Goal: Information Seeking & Learning: Learn about a topic

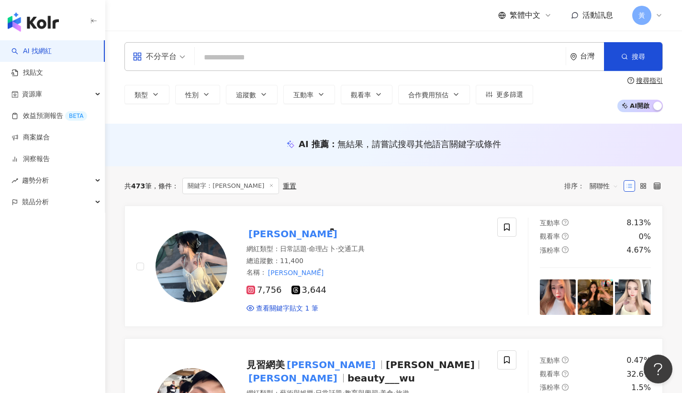
click at [159, 53] on div "不分平台" at bounding box center [155, 56] width 44 height 15
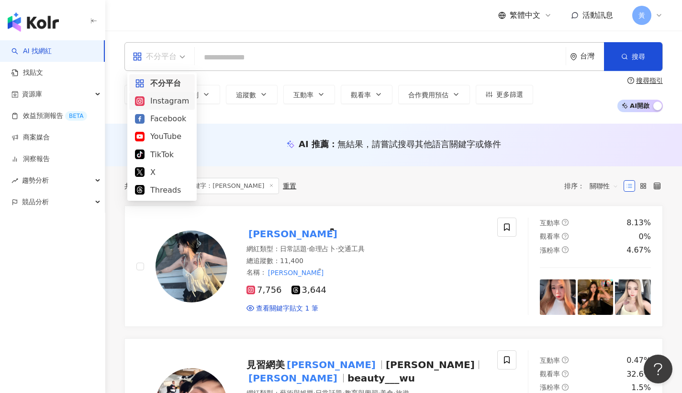
click at [155, 106] on div "Instagram" at bounding box center [162, 101] width 54 height 12
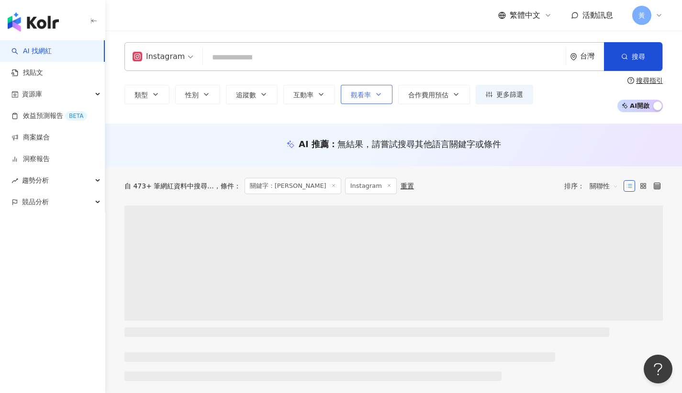
click at [365, 97] on span "觀看率" at bounding box center [361, 95] width 20 height 8
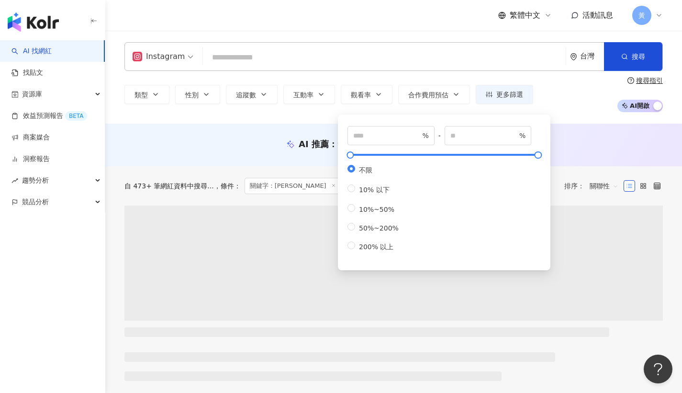
click at [373, 110] on div "% - % 不限 10% 以下 10%~50% 50%~200% 200% 以上" at bounding box center [444, 190] width 213 height 160
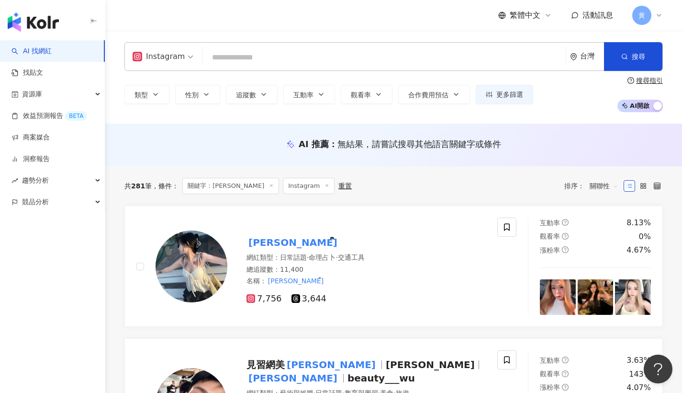
click at [299, 111] on div "類型 性別 追蹤數 互動率 觀看率 合作費用預估 更多篩選 % - % 不限 10% 以下 10%~50% 50%~200% 200% 以上 搜尋指引 AI …" at bounding box center [393, 94] width 539 height 35
click at [303, 96] on span "互動率" at bounding box center [304, 95] width 20 height 8
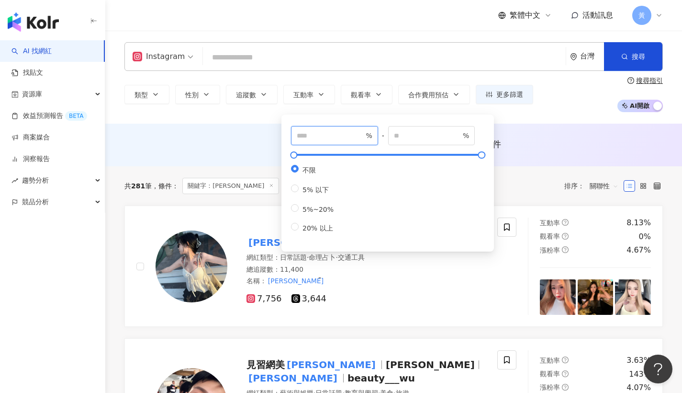
click at [316, 137] on input "number" at bounding box center [330, 135] width 67 height 11
type input "*"
click at [246, 116] on div "Instagram 台灣 搜尋 4ec7433e-1ef2-468f-b44f-59f072d3d45d 吳幸宜 2,537 追蹤者 小吳 tiktok-ic…" at bounding box center [393, 77] width 577 height 93
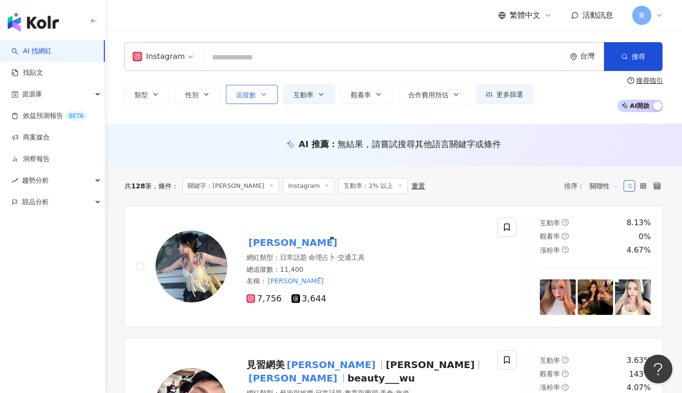
click at [270, 93] on button "追蹤數" at bounding box center [252, 94] width 52 height 19
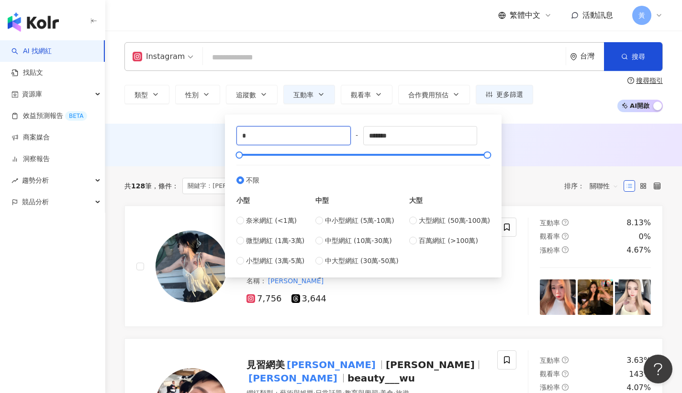
drag, startPoint x: 258, startPoint y: 140, endPoint x: 232, endPoint y: 133, distance: 27.3
click at [232, 133] on div "* - ******* 不限 小型 奈米網紅 (<1萬) 微型網紅 (1萬-3萬) 小型網紅 (3萬-5萬) 中型 中小型網紅 (5萬-10萬) 中型網紅 (…" at bounding box center [363, 195] width 265 height 151
type input "*"
type input "*****"
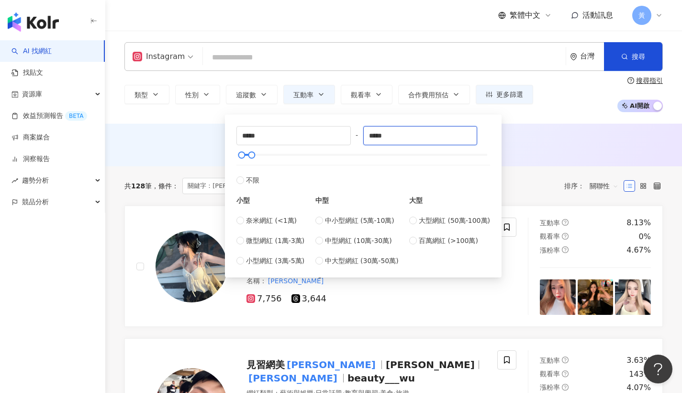
type input "*****"
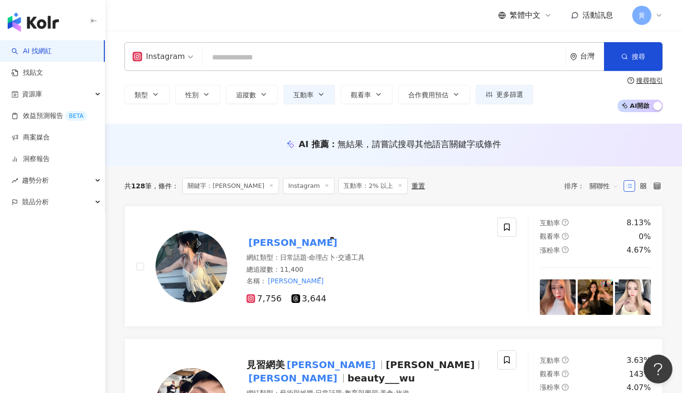
click at [549, 98] on div "類型 性別 追蹤數 互動率 觀看率 合作費用預估 更多篩選 % - % 不限 10% 以下 10%~50% 50%~200% 200% 以上 * % - % …" at bounding box center [393, 94] width 539 height 35
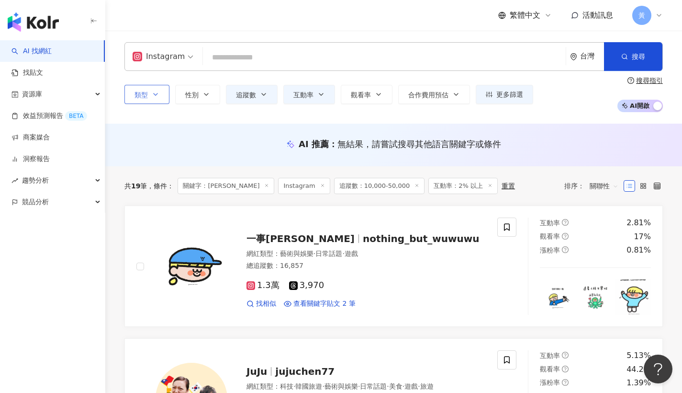
click at [157, 96] on icon "button" at bounding box center [156, 94] width 8 height 8
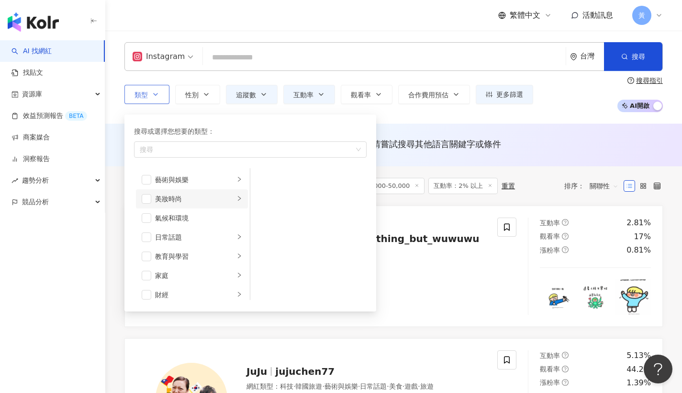
click at [237, 197] on icon "right" at bounding box center [240, 198] width 6 height 6
click at [149, 197] on span "button" at bounding box center [147, 199] width 10 height 10
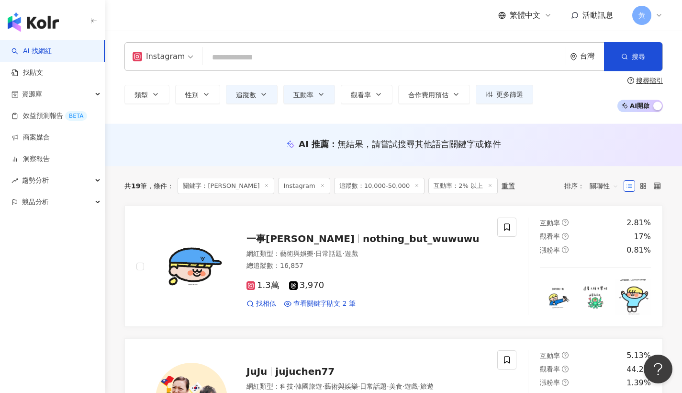
click at [562, 89] on div "類型 搜尋或選擇您想要的類型： 美妝時尚 藝術與娛樂 美妝時尚 氣候和環境 日常話題 教育與學習 家庭 財經 美食 命理占卜 遊戲 法政社會 生活風格 影視娛…" at bounding box center [393, 94] width 539 height 35
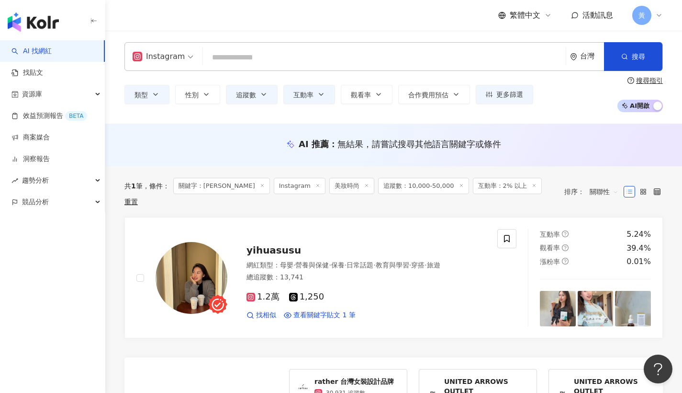
click at [260, 185] on icon at bounding box center [262, 185] width 5 height 5
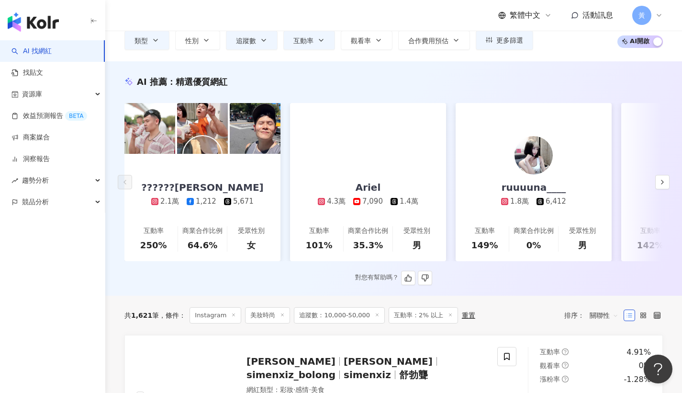
scroll to position [147, 0]
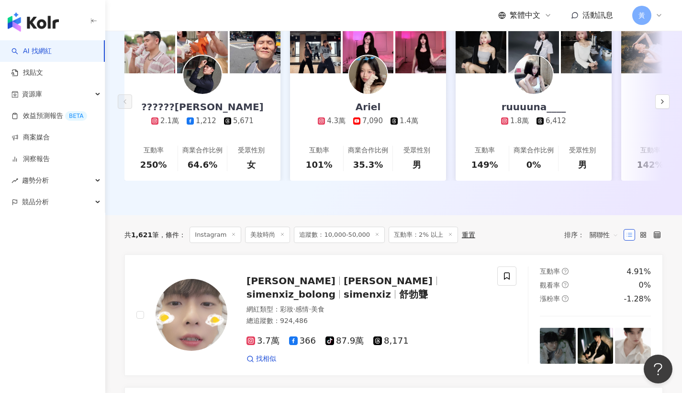
click at [613, 240] on div "共 1,621 筆 條件 ： Instagram 美妝時尚 追蹤數：10,000-50,000 互動率：2% 以上 重置 排序： 關聯性" at bounding box center [393, 234] width 539 height 39
click at [607, 230] on span "關聯性" at bounding box center [604, 234] width 29 height 15
click at [603, 313] on div "觀看率" at bounding box center [604, 313] width 23 height 11
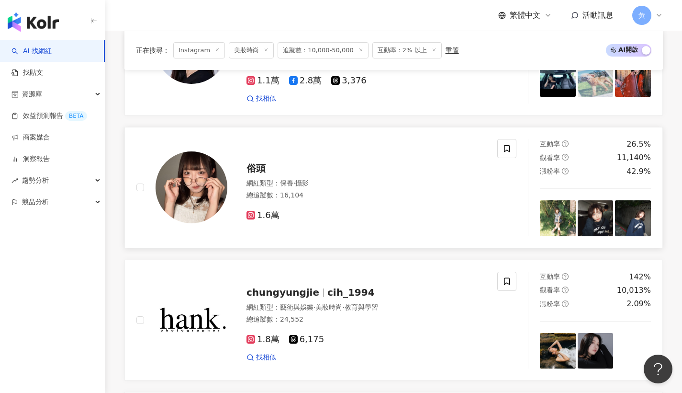
scroll to position [483, 0]
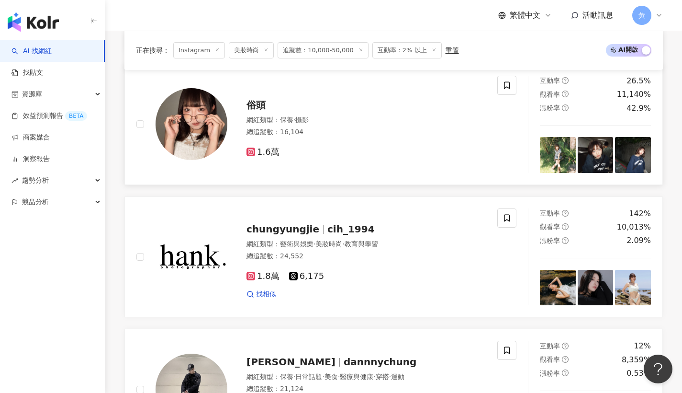
click at [270, 98] on div "俗頭" at bounding box center [366, 104] width 239 height 13
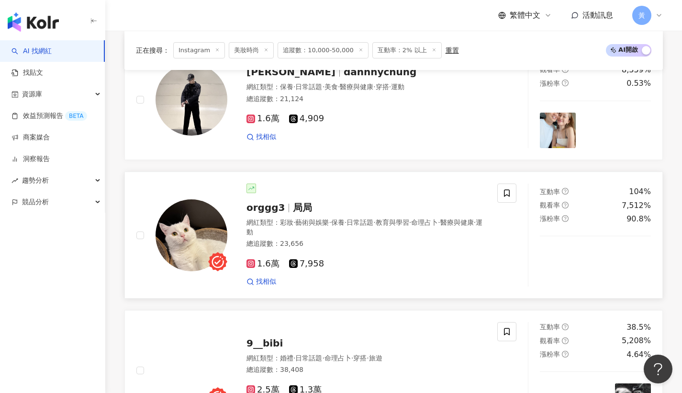
scroll to position [816, 0]
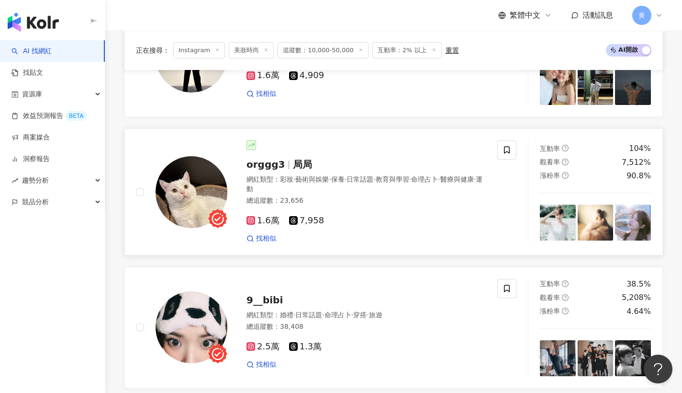
click at [260, 150] on div "orggg3 局局 網紅類型 ： 彩妝 · 藝術與娛樂 · 保養 · 日常話題 · 教育與學習 · 命理占卜 · 醫療與健康 · 運動 總追蹤數 ： 23,6…" at bounding box center [356, 191] width 259 height 103
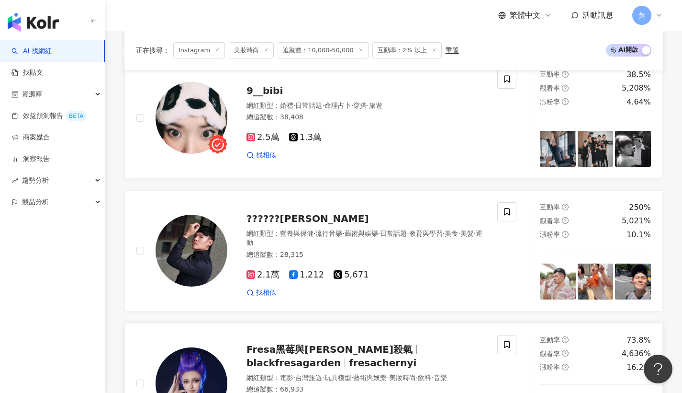
scroll to position [1106, 0]
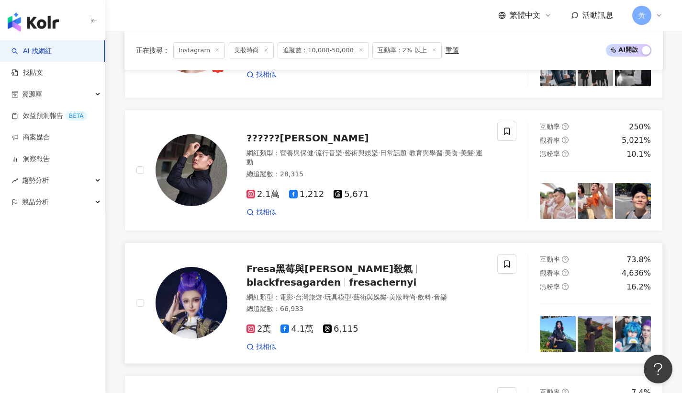
click at [335, 263] on span "Fresa黑莓與Max殺氣" at bounding box center [330, 268] width 166 height 11
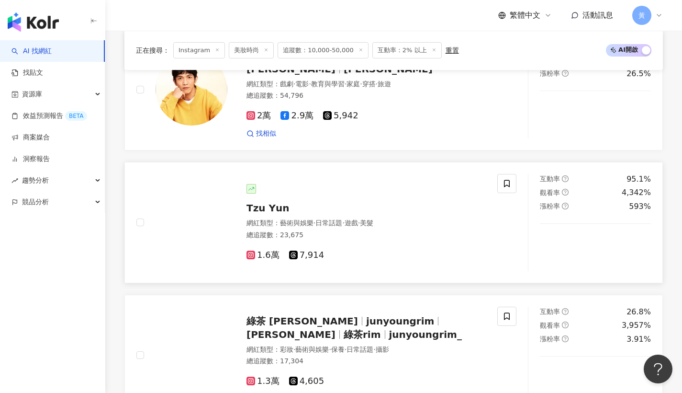
scroll to position [1656, 0]
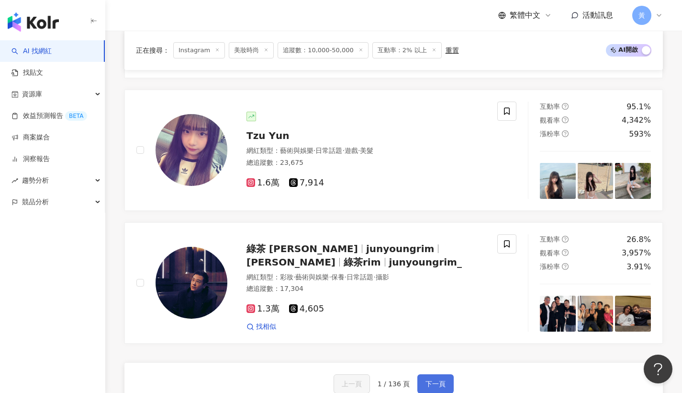
click at [429, 380] on span "下一頁" at bounding box center [436, 384] width 20 height 8
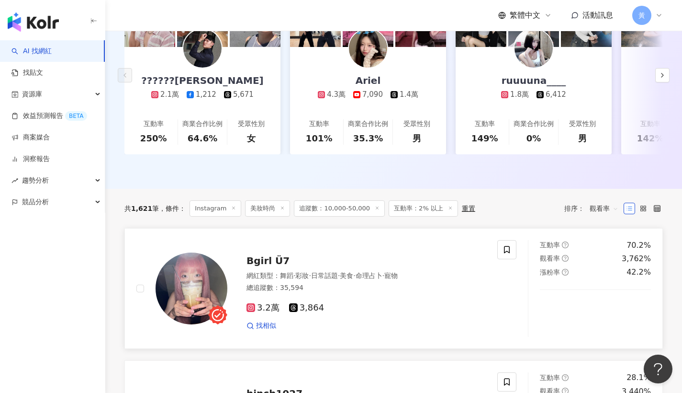
scroll to position [188, 0]
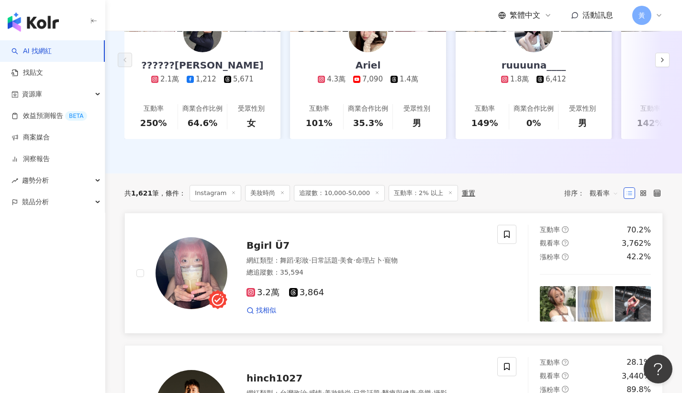
click at [282, 242] on div "Bgirl Ü7" at bounding box center [366, 244] width 239 height 13
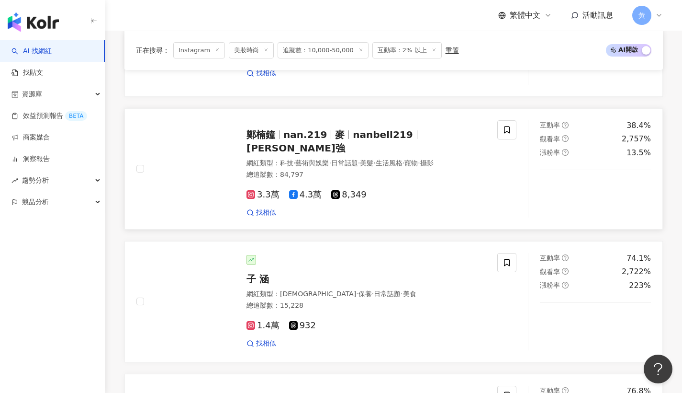
scroll to position [957, 0]
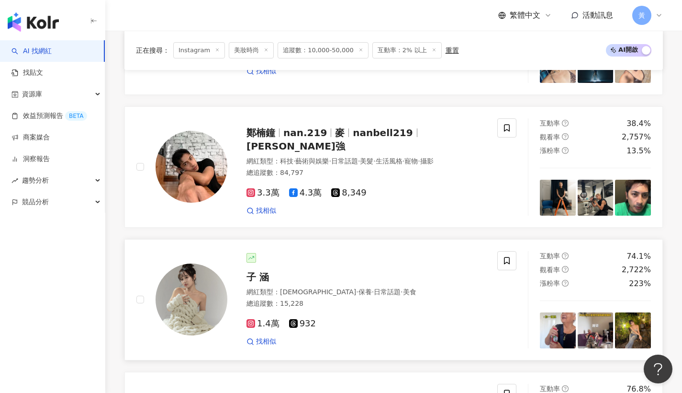
click at [238, 275] on div "子 涵 網紅類型 ： LGBT · 保養 · 日常話題 · 美食 總追蹤數 ： 15,228 1.4萬 932 找相似" at bounding box center [356, 299] width 259 height 93
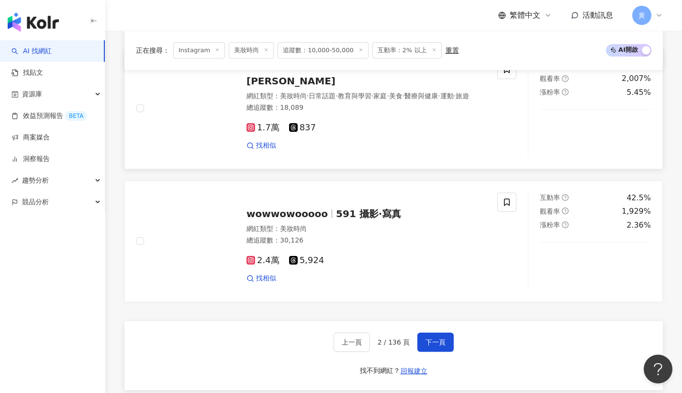
scroll to position [1763, 0]
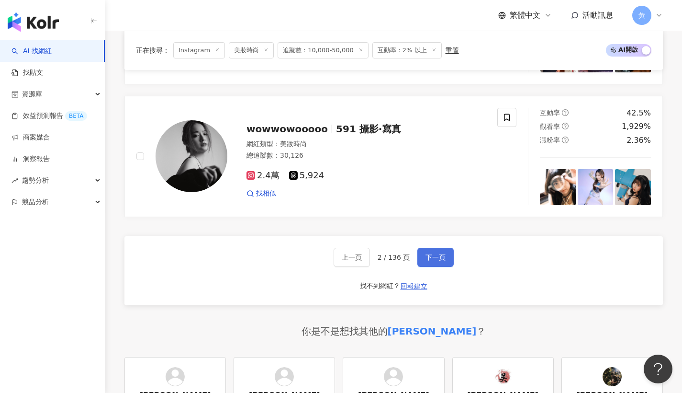
click at [434, 253] on span "下一頁" at bounding box center [436, 257] width 20 height 8
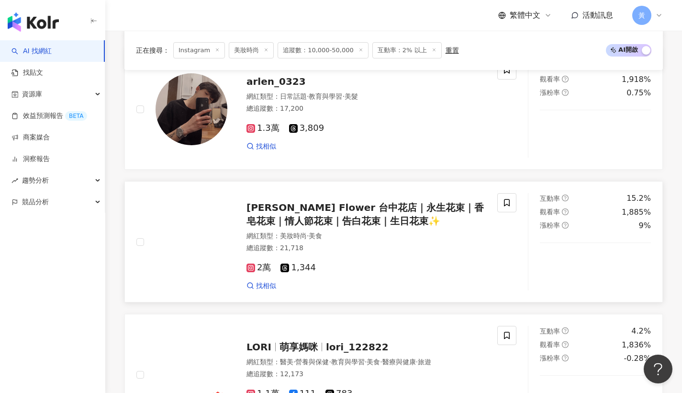
scroll to position [741, 0]
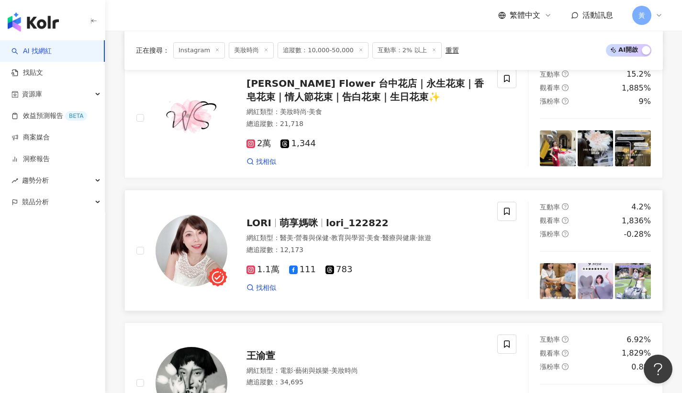
click at [281, 217] on span "萌享媽咪" at bounding box center [299, 222] width 38 height 11
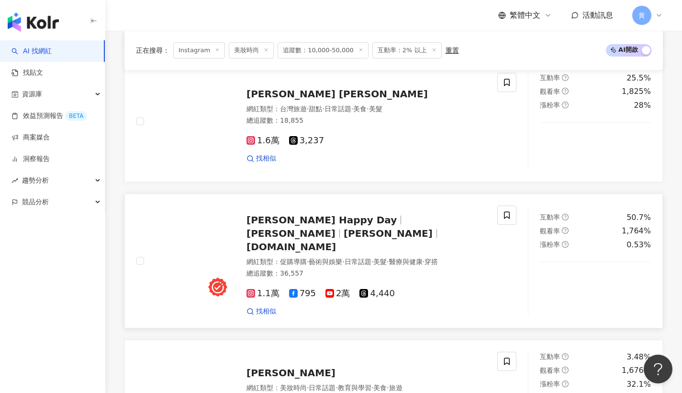
scroll to position [1158, 0]
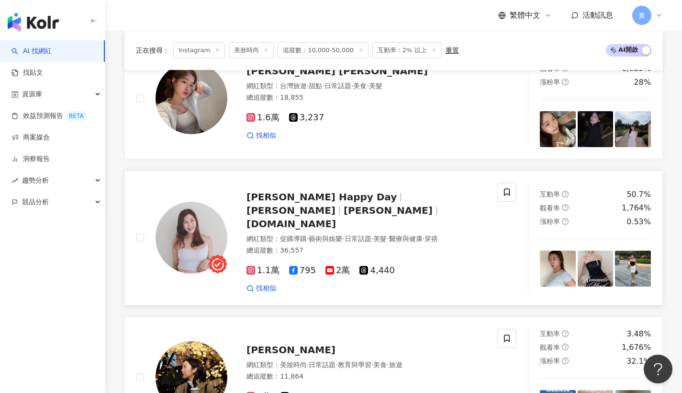
drag, startPoint x: 313, startPoint y: 189, endPoint x: 275, endPoint y: 192, distance: 38.0
click at [313, 191] on span "Lillian Happy Day" at bounding box center [322, 196] width 150 height 11
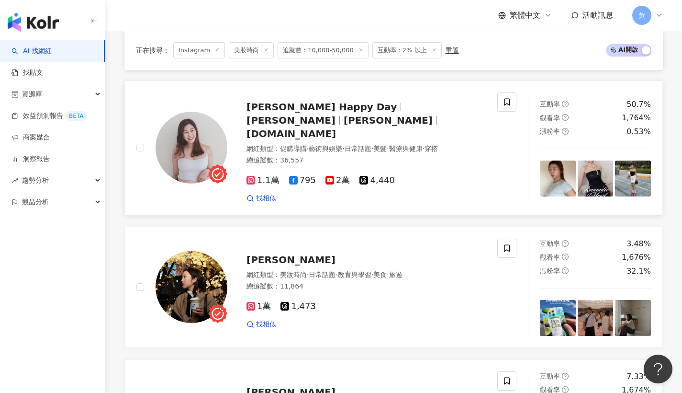
scroll to position [1275, 0]
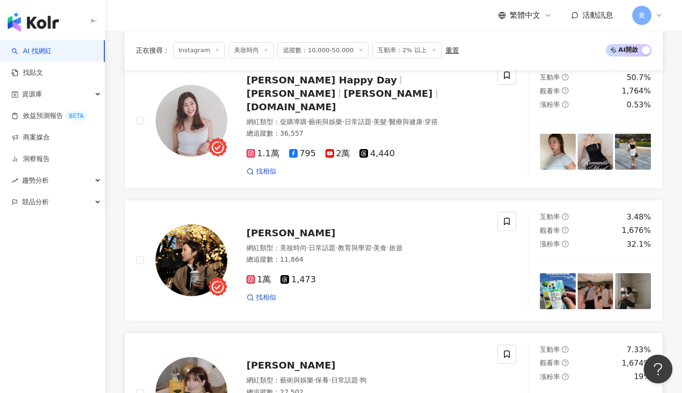
click at [256, 359] on span "Hingis" at bounding box center [291, 364] width 89 height 11
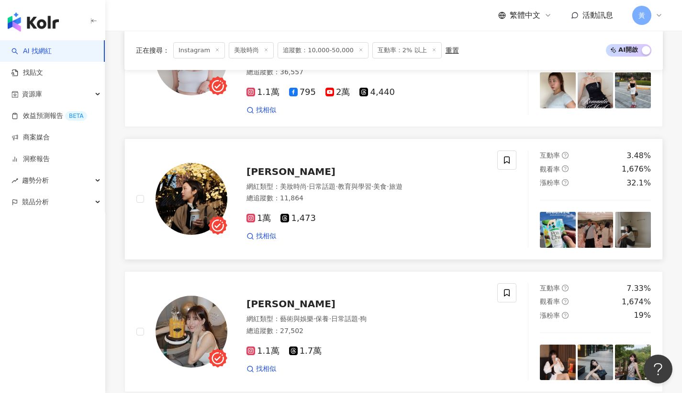
click at [251, 166] on span "Connie" at bounding box center [291, 171] width 89 height 11
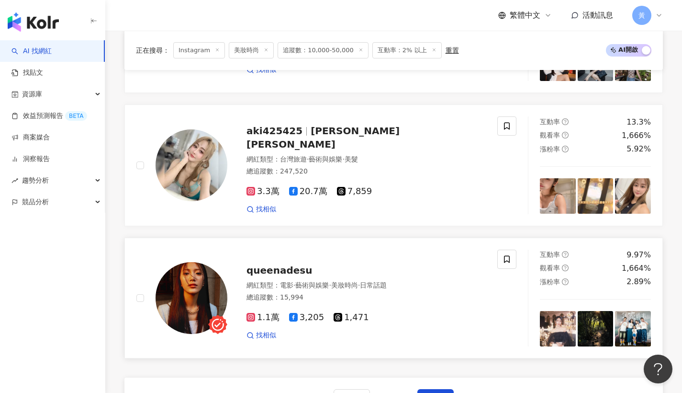
click at [424, 389] on button "下一頁" at bounding box center [436, 398] width 36 height 19
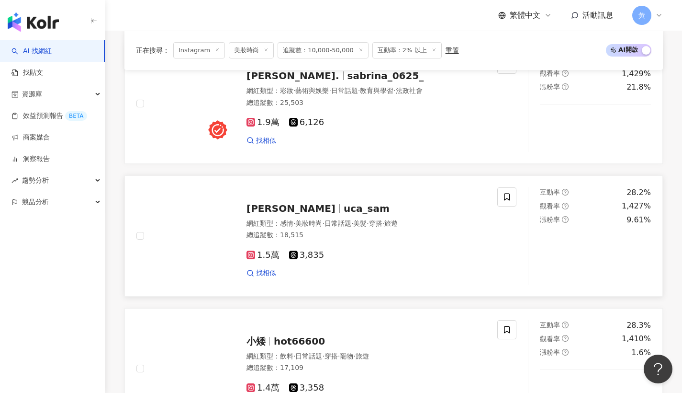
scroll to position [1375, 0]
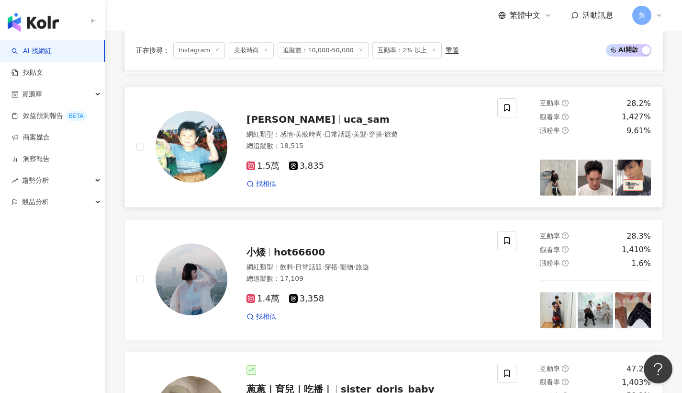
click at [318, 246] on span "hot66600" at bounding box center [299, 251] width 51 height 11
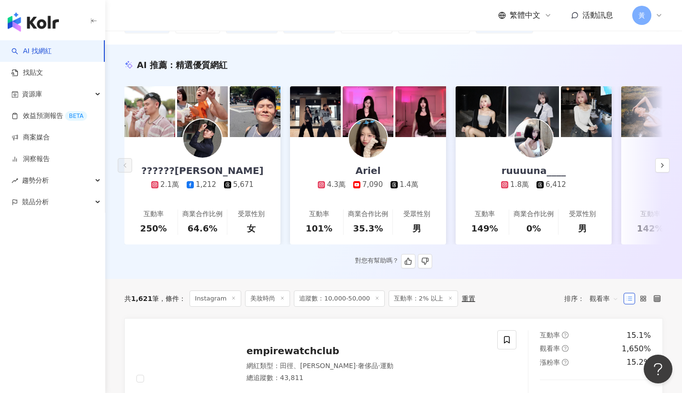
scroll to position [181, 0]
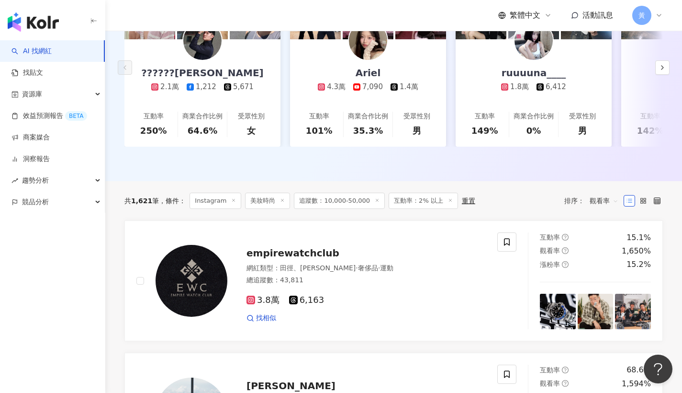
click at [611, 194] on span "觀看率" at bounding box center [604, 200] width 29 height 15
click at [601, 260] on div "互動率" at bounding box center [604, 263] width 23 height 11
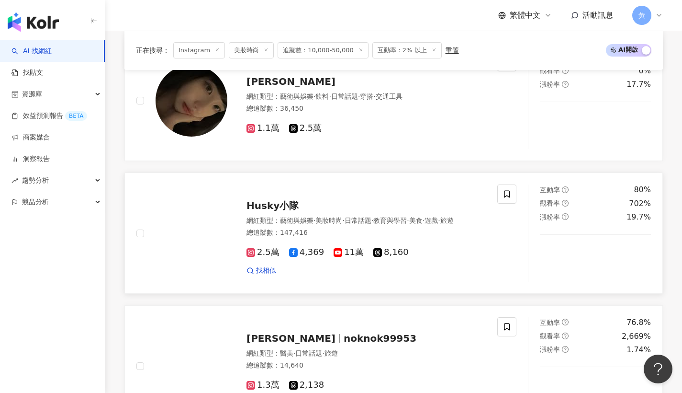
scroll to position [1643, 0]
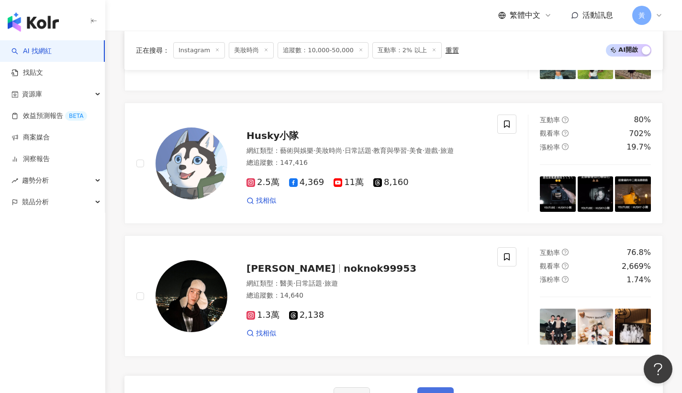
click at [431, 387] on button "下一頁" at bounding box center [436, 396] width 36 height 19
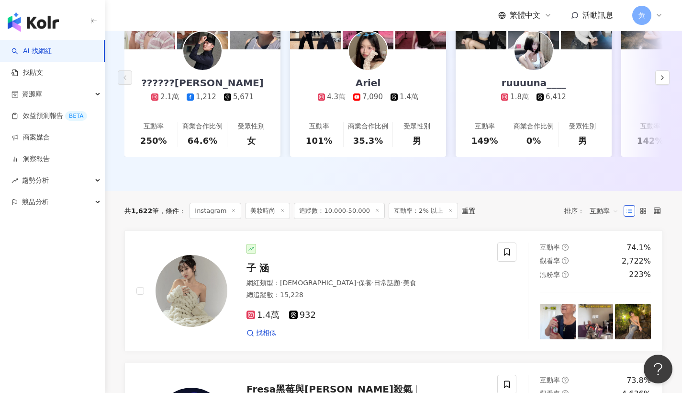
scroll to position [214, 0]
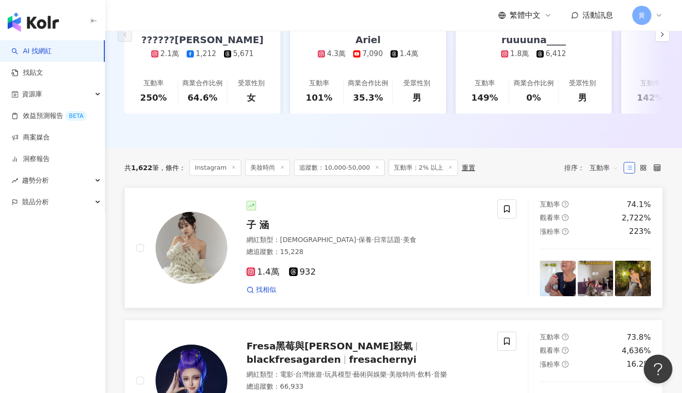
click at [266, 225] on span "子 涵" at bounding box center [258, 224] width 23 height 11
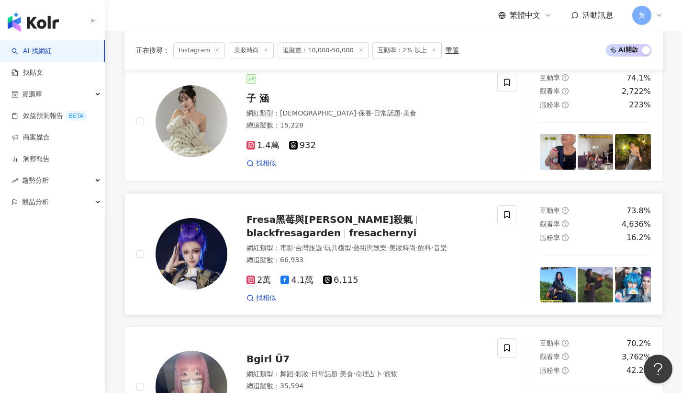
click at [327, 214] on span "Fresa黑莓與Max殺氣" at bounding box center [330, 219] width 166 height 11
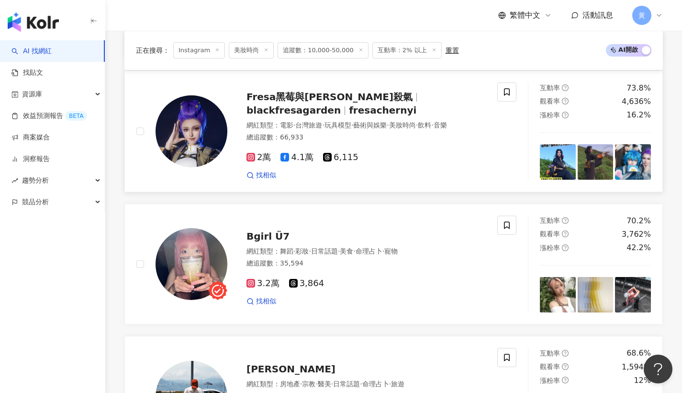
scroll to position [479, 0]
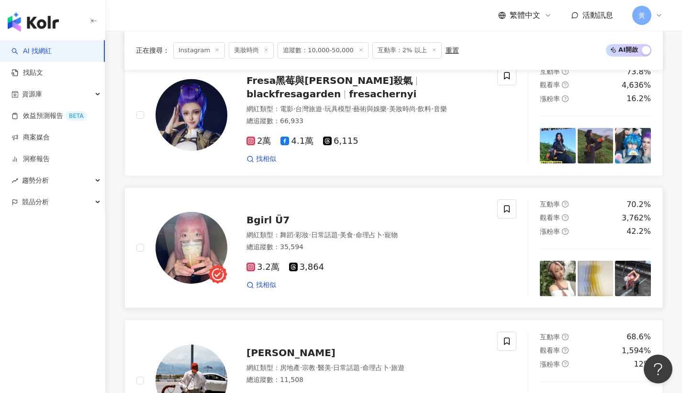
click at [309, 232] on span "彩妝" at bounding box center [301, 235] width 13 height 8
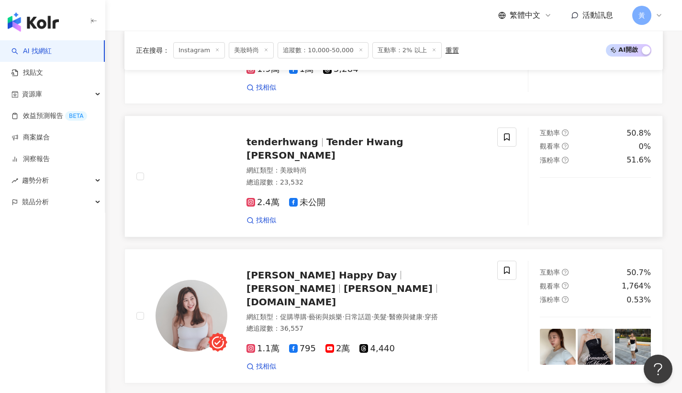
scroll to position [1659, 0]
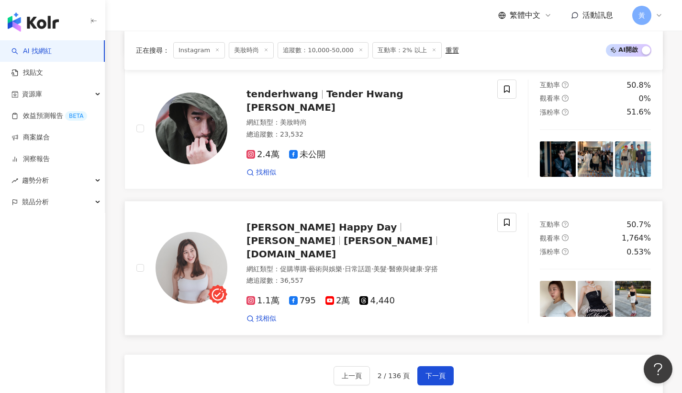
click at [385, 235] on span "Lillian" at bounding box center [388, 240] width 89 height 11
click at [436, 372] on span "下一頁" at bounding box center [436, 376] width 20 height 8
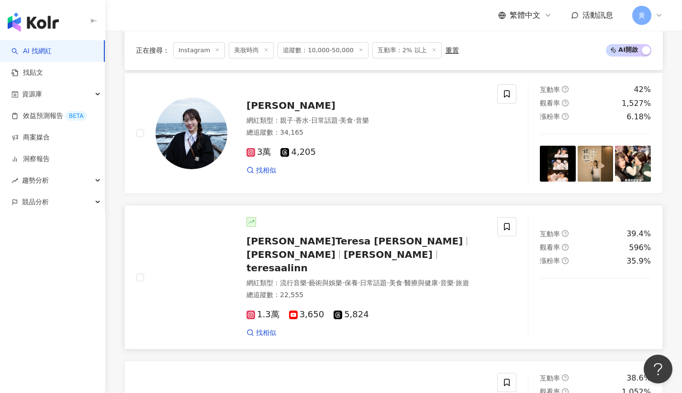
scroll to position [1632, 0]
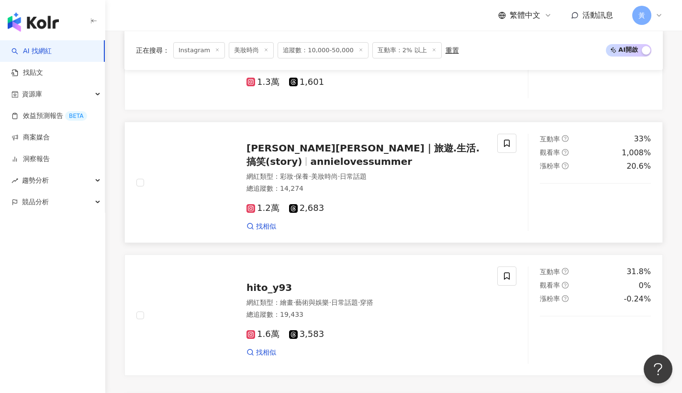
scroll to position [1666, 0]
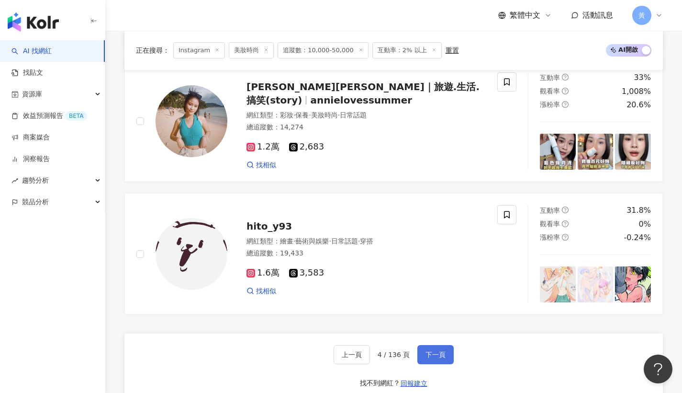
click at [435, 350] on span "下一頁" at bounding box center [436, 354] width 20 height 8
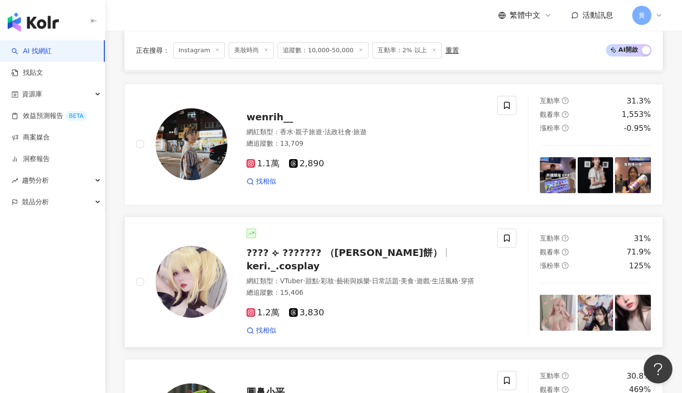
scroll to position [699, 0]
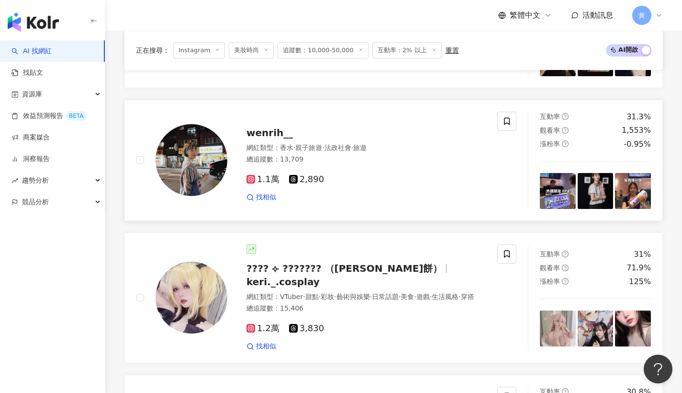
click at [266, 132] on div "wenrih__" at bounding box center [366, 132] width 239 height 13
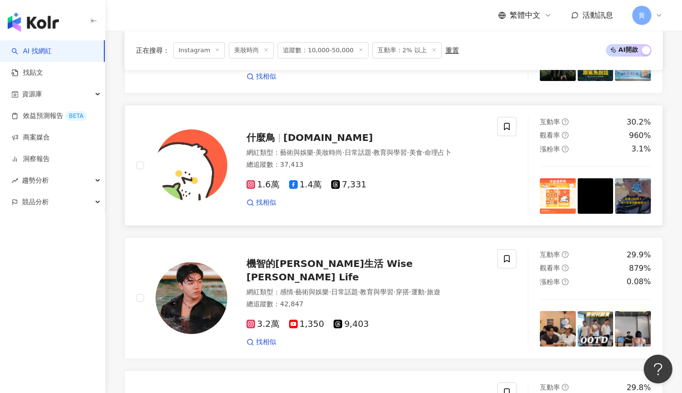
scroll to position [1658, 0]
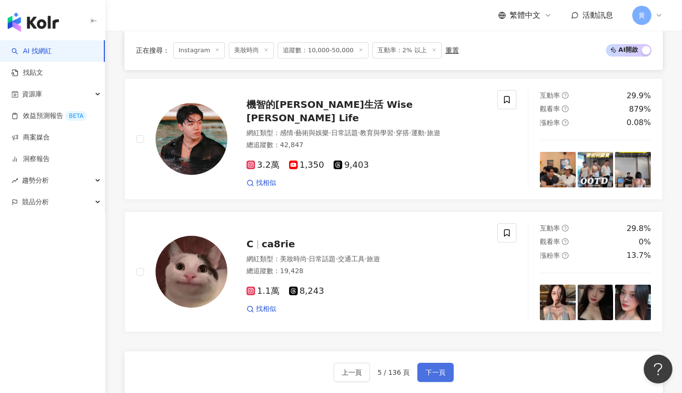
click at [437, 368] on span "下一頁" at bounding box center [436, 372] width 20 height 8
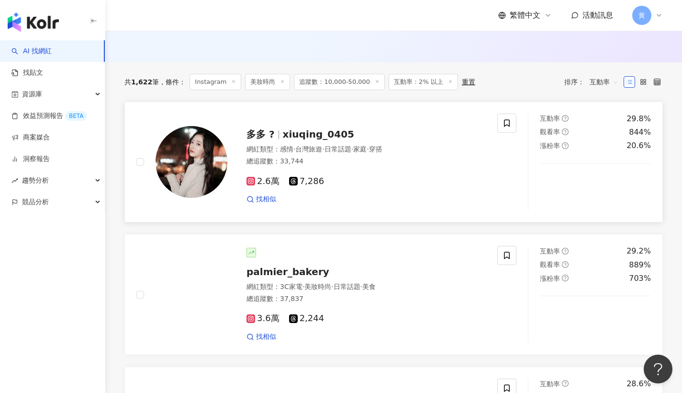
scroll to position [0, 0]
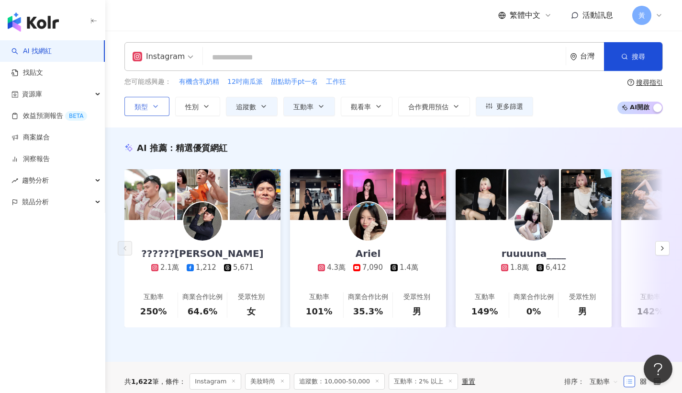
click at [161, 101] on button "類型" at bounding box center [146, 106] width 45 height 19
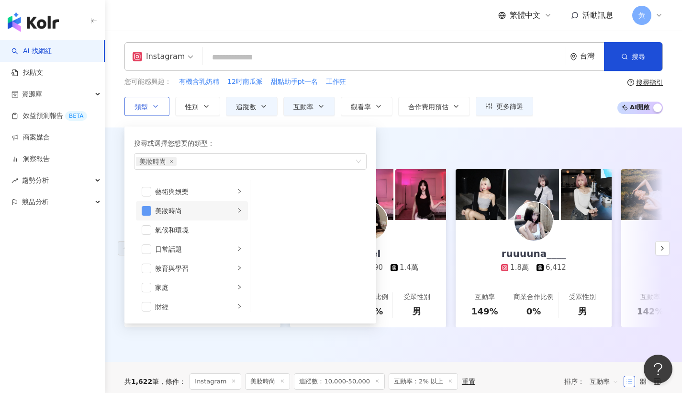
click at [150, 214] on span "button" at bounding box center [147, 211] width 10 height 10
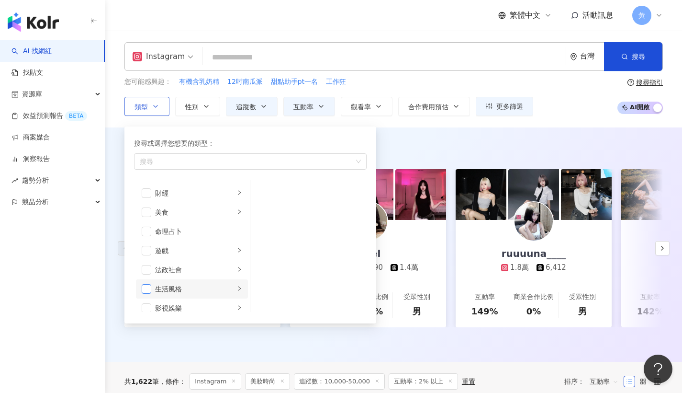
click at [147, 290] on span "button" at bounding box center [147, 289] width 10 height 10
click at [484, 82] on div "您可能感興趣： 有機含乳奶精 12吋南瓜派 甜點助手pt一名 工作狂" at bounding box center [328, 82] width 409 height 11
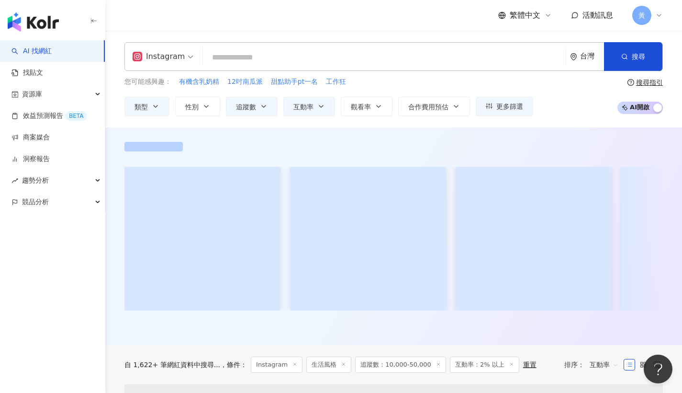
click at [367, 63] on input "search" at bounding box center [384, 57] width 355 height 18
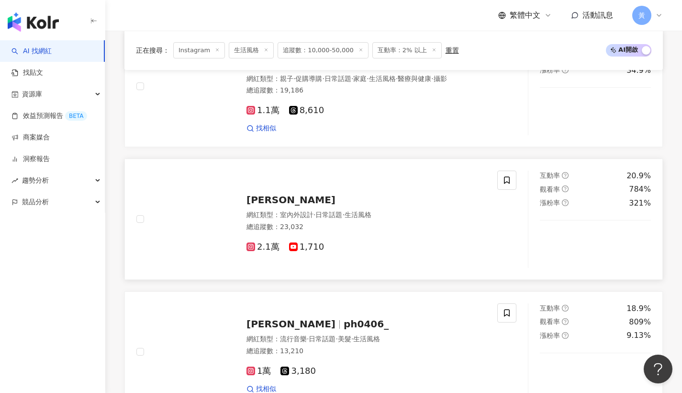
scroll to position [1589, 0]
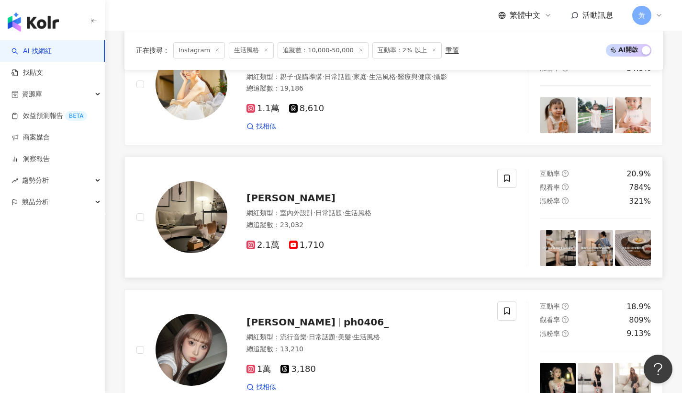
click at [344, 209] on span "·" at bounding box center [343, 213] width 2 height 8
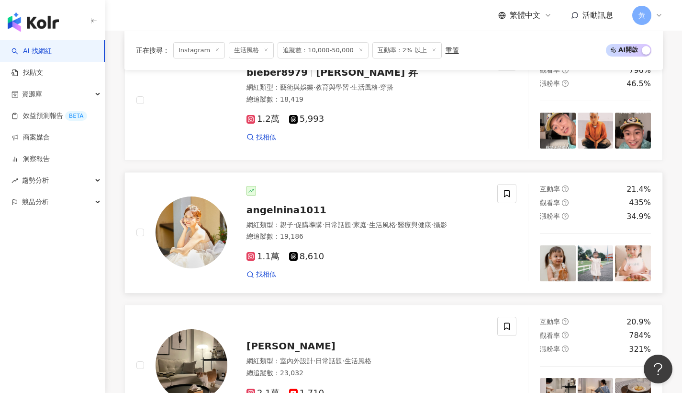
scroll to position [1360, 0]
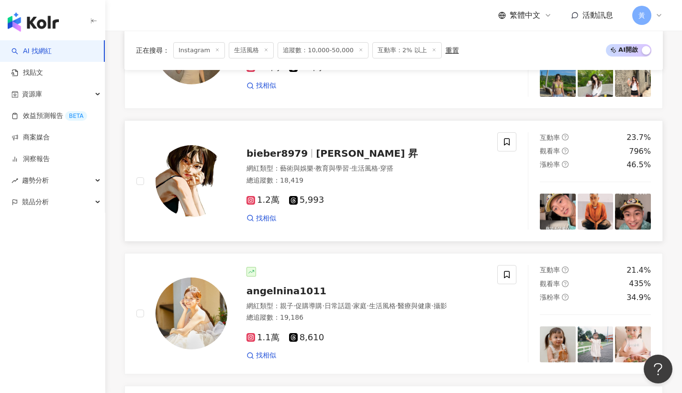
click at [321, 147] on span "Li xian sheng 昇" at bounding box center [367, 152] width 102 height 11
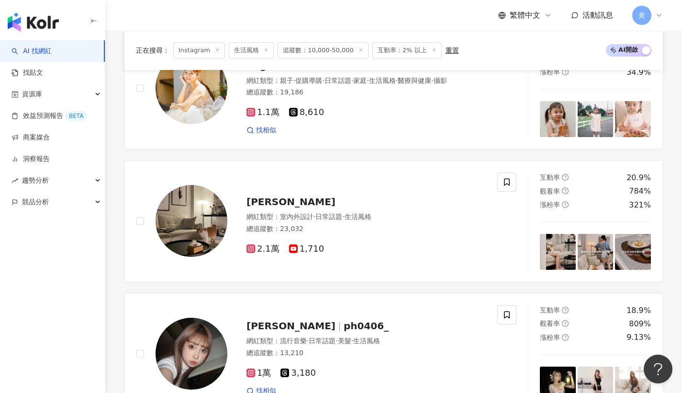
scroll to position [1663, 0]
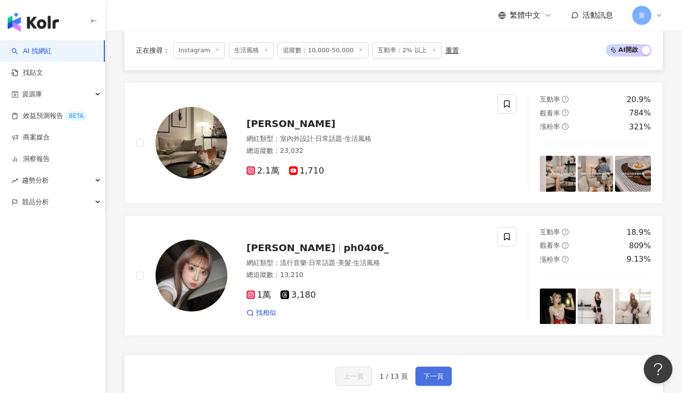
click at [440, 366] on button "下一頁" at bounding box center [434, 375] width 36 height 19
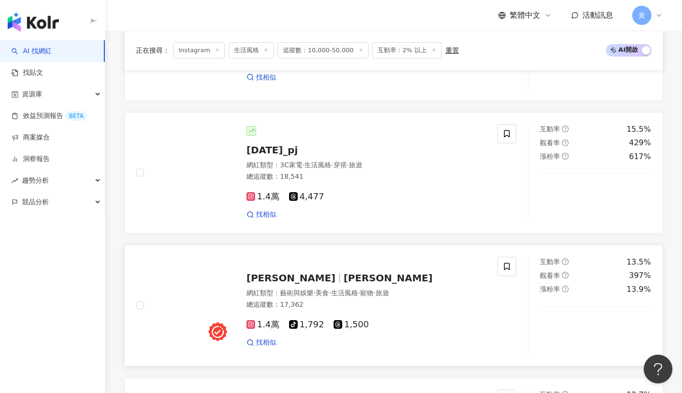
scroll to position [688, 0]
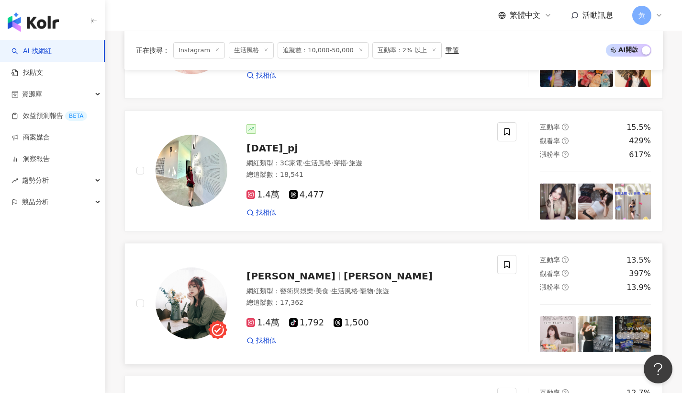
click at [294, 275] on div "舒舒 Jie小潔 網紅類型 ： 藝術與娛樂 · 美食 · 生活風格 · 寵物 · 旅遊 總追蹤數 ： 17,362 1.4萬 tiktok-icon 1,79…" at bounding box center [356, 303] width 259 height 84
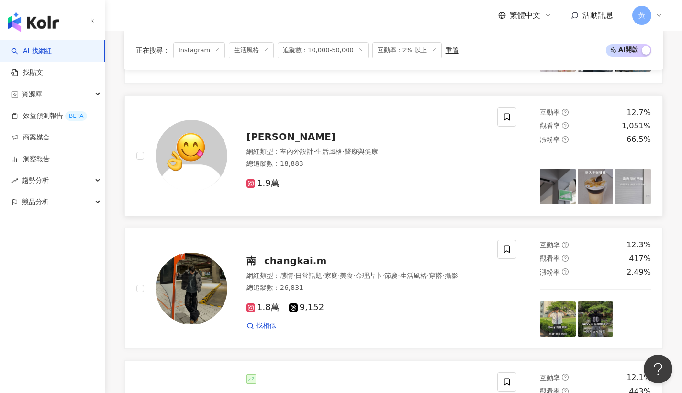
scroll to position [1001, 0]
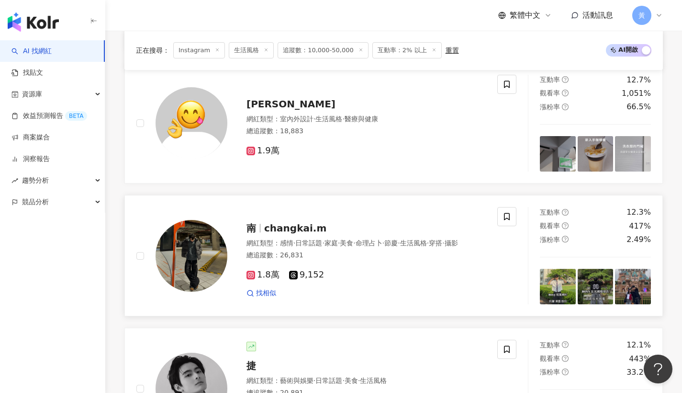
click at [289, 223] on div "南 changkai.m 網紅類型 ： 感情 · 日常話題 · 家庭 · 美食 · 命理占卜 · 節慶 · 生活風格 · 穿搭 · 攝影 總追蹤數 ： 26,…" at bounding box center [356, 256] width 259 height 84
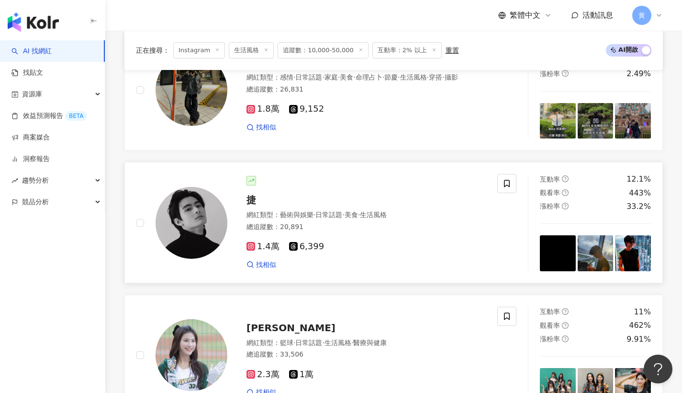
scroll to position [1427, 0]
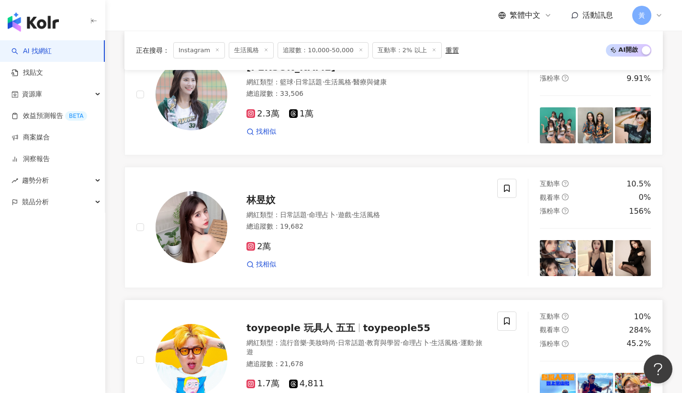
click at [298, 322] on span "toypeople 玩具人 五五" at bounding box center [301, 327] width 109 height 11
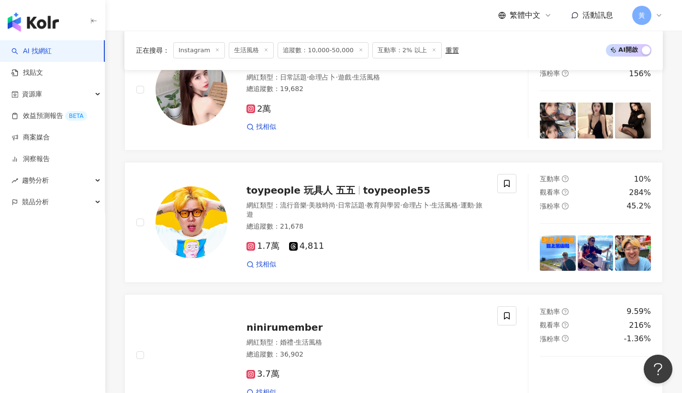
scroll to position [1818, 0]
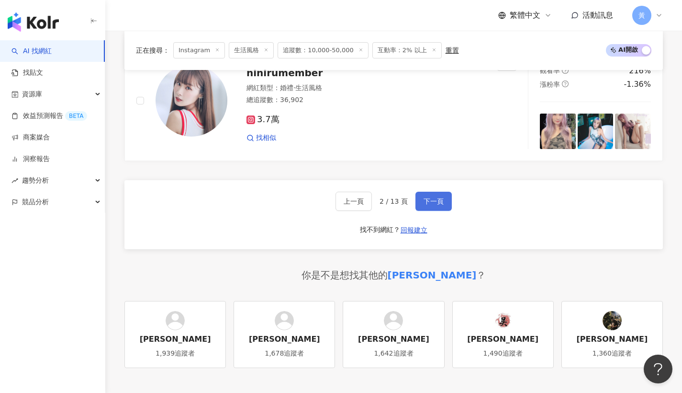
click at [439, 197] on span "下一頁" at bounding box center [434, 201] width 20 height 8
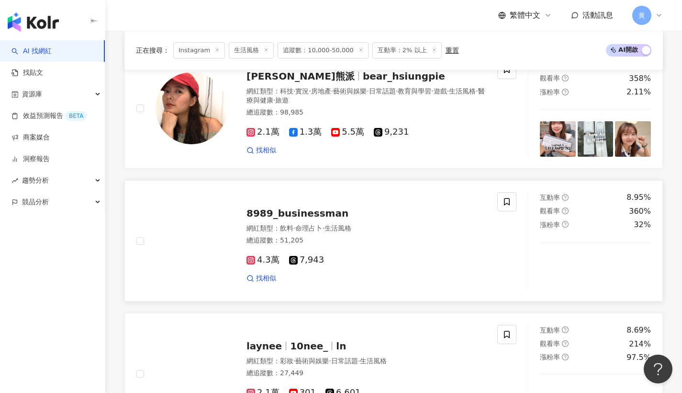
scroll to position [337, 0]
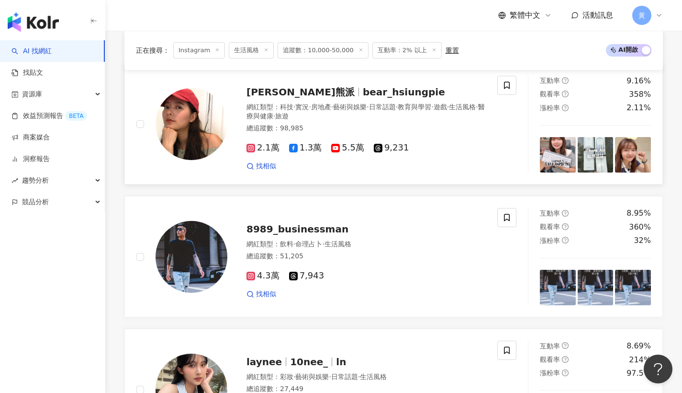
click at [319, 94] on div "貝爾熊派 bear_hsiungpie 網紅類型 ： 科技 · 實況 · 房地產 · 藝術與娛樂 · 日常話題 · 教育與學習 · 遊戲 · 生活風格 · 醫…" at bounding box center [356, 124] width 259 height 93
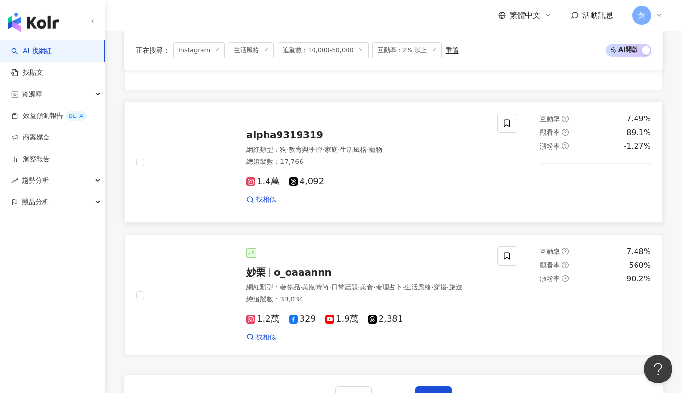
scroll to position [1642, 0]
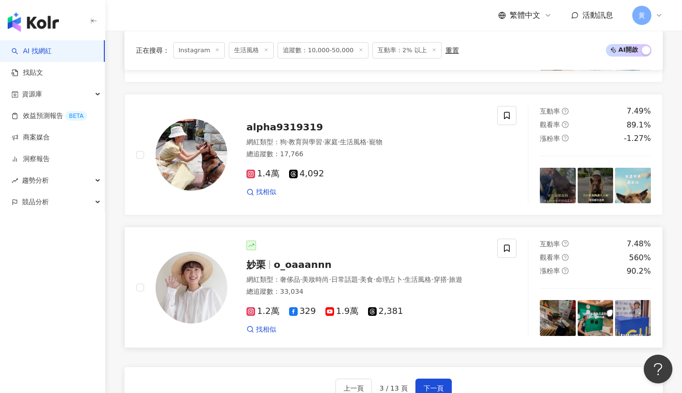
click at [263, 259] on span "妙栗" at bounding box center [256, 264] width 19 height 11
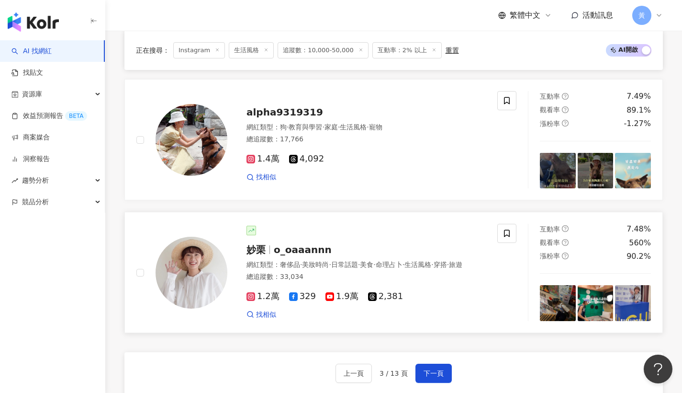
scroll to position [1776, 0]
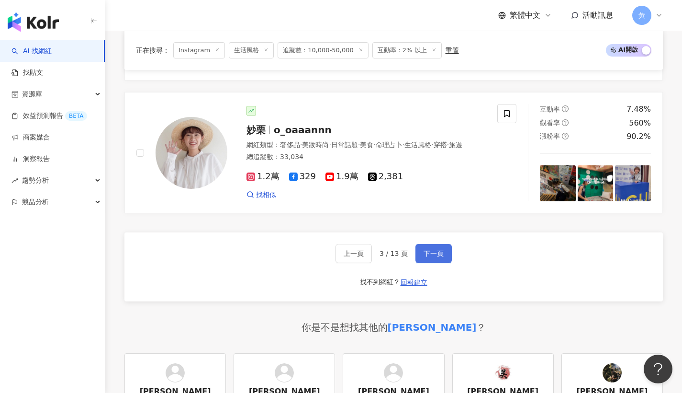
click at [431, 251] on span "下一頁" at bounding box center [434, 253] width 20 height 8
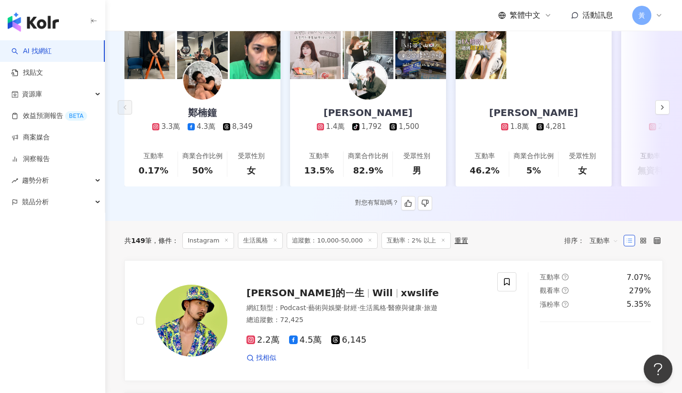
scroll to position [0, 0]
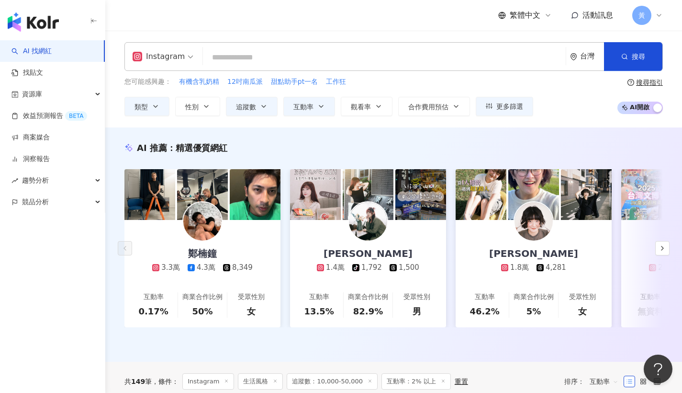
click at [254, 61] on input "search" at bounding box center [384, 57] width 355 height 18
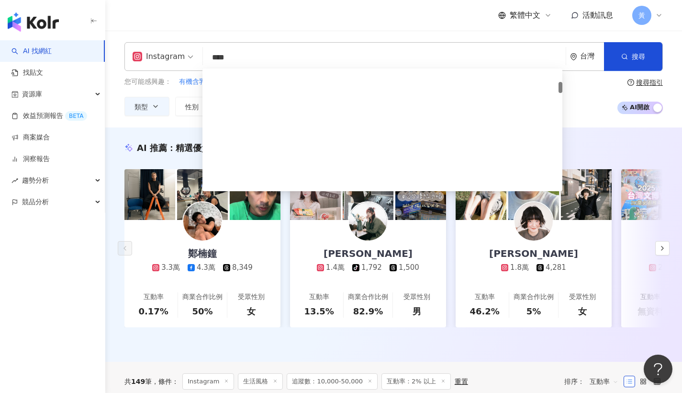
type input "****"
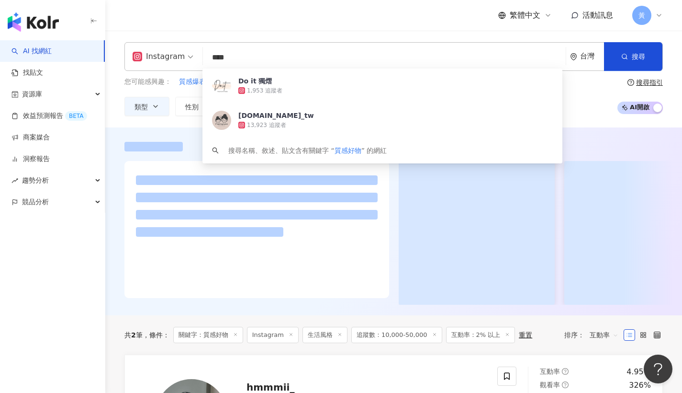
click at [333, 32] on div "Instagram **** 台灣 搜尋 814579c9-a40b-4d65-a34e-e48dbb6b7bcc Do it 獨熠 1,953 追蹤者 mo…" at bounding box center [393, 79] width 577 height 97
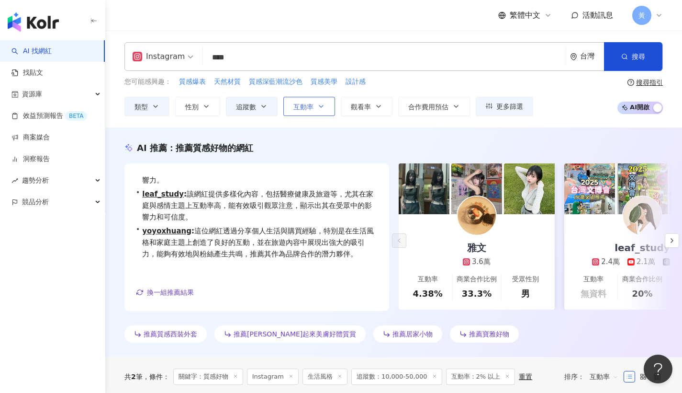
click at [307, 105] on span "互動率" at bounding box center [304, 107] width 20 height 8
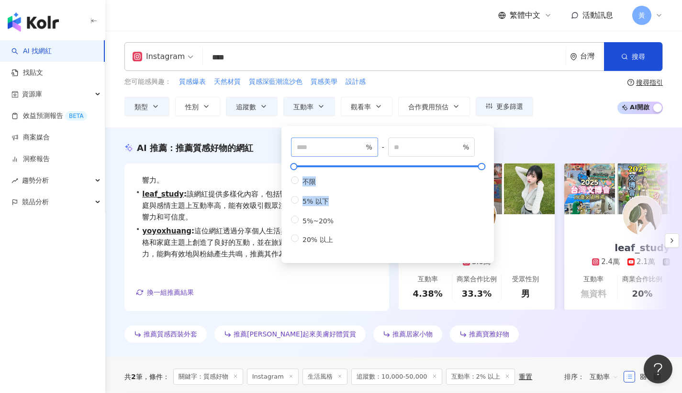
drag, startPoint x: 303, startPoint y: 219, endPoint x: 320, endPoint y: 152, distance: 68.6
click at [320, 152] on div "* % - % 不限 5% 以下 5%~20% 20% 以上" at bounding box center [387, 190] width 193 height 107
drag, startPoint x: 318, startPoint y: 151, endPoint x: 282, endPoint y: 146, distance: 36.3
click at [282, 146] on div "* % - % 不限 5% 以下 5%~20% 20% 以上" at bounding box center [388, 194] width 213 height 137
click at [561, 102] on div "您可能感興趣： 質感爆表 天然材質 質感深藍潮流沙色 質感美學 設計感 類型 性別 追蹤數 互動率 觀看率 合作費用預估 更多篩選 % - % 不限 10% …" at bounding box center [393, 96] width 539 height 39
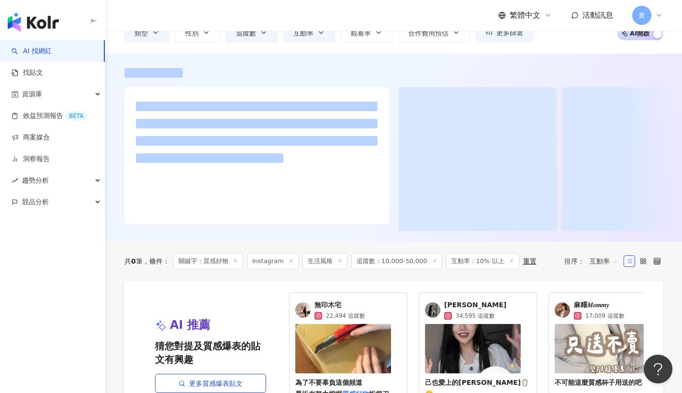
scroll to position [58, 0]
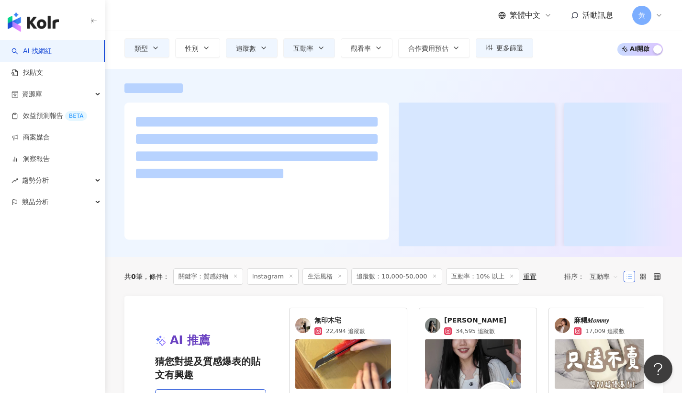
click at [338, 278] on icon at bounding box center [340, 275] width 5 height 5
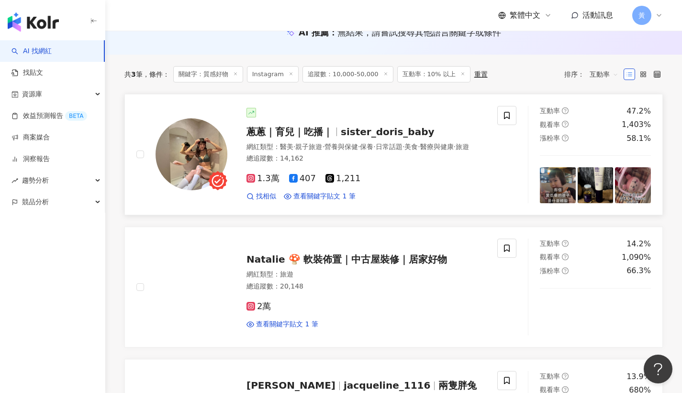
scroll to position [117, 0]
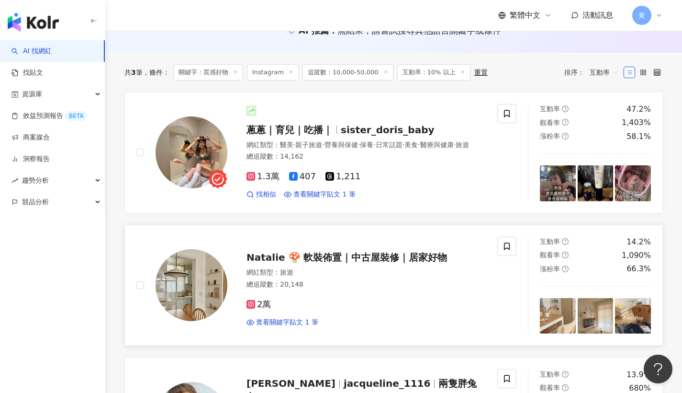
click at [391, 258] on span "Natalie 🍄 軟裝佈置｜中古屋裝修｜居家好物" at bounding box center [347, 256] width 201 height 11
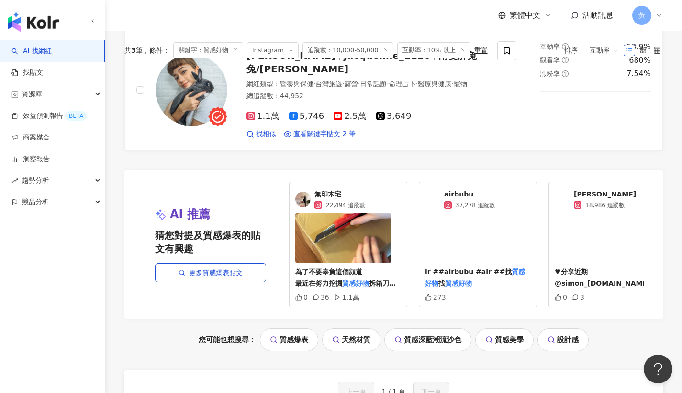
scroll to position [2, 0]
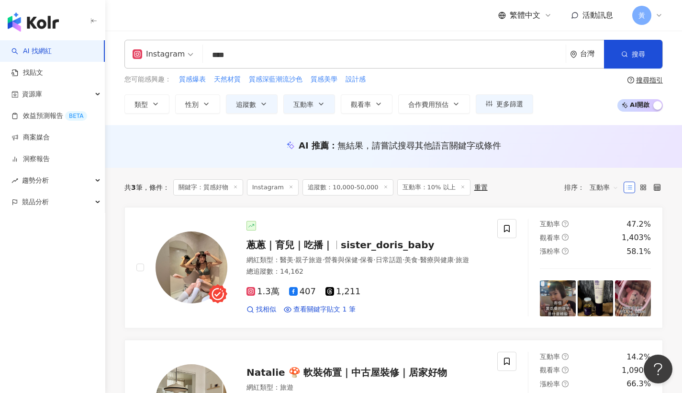
click at [432, 186] on span "互動率：10% 以上" at bounding box center [433, 187] width 73 height 16
click at [325, 107] on button "互動率" at bounding box center [309, 103] width 52 height 19
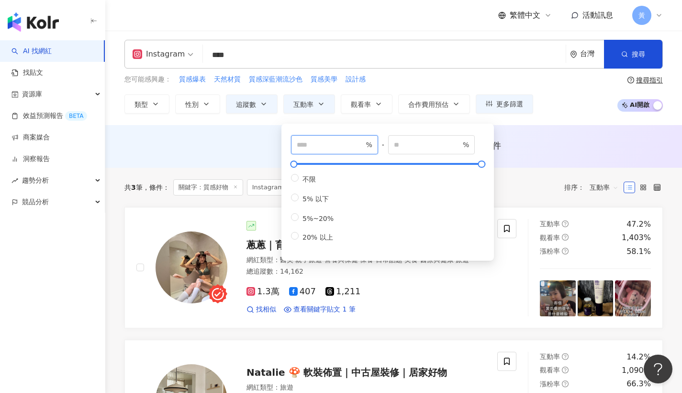
type input "*"
click at [564, 85] on div "您可能感興趣： 質感爆表 天然材質 質感深藍潮流沙色 質感美學 設計感 類型 性別 追蹤數 互動率 觀看率 合作費用預估 更多篩選 % - % 不限 10% …" at bounding box center [393, 93] width 539 height 39
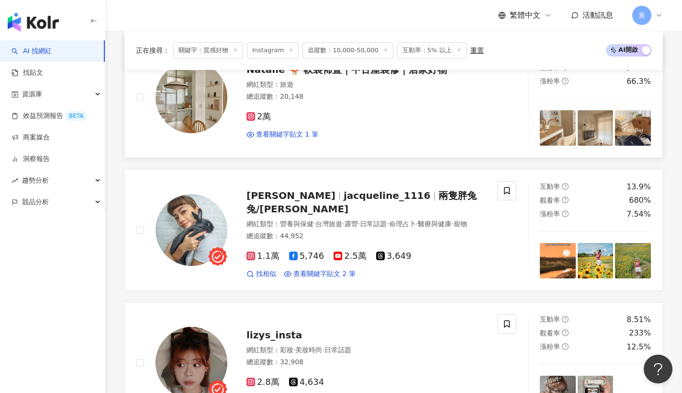
scroll to position [679, 0]
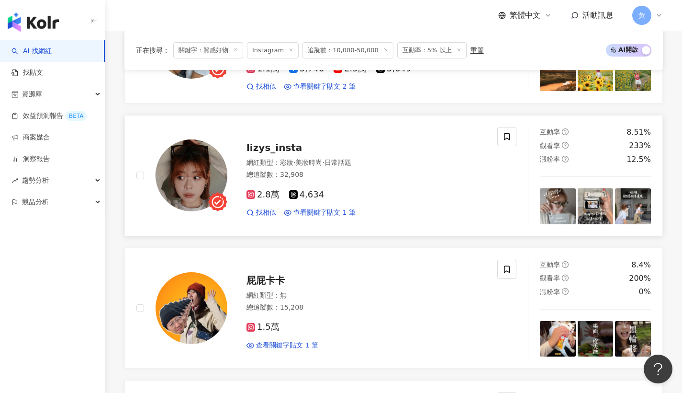
click at [258, 154] on div "lizys_insta" at bounding box center [366, 147] width 239 height 13
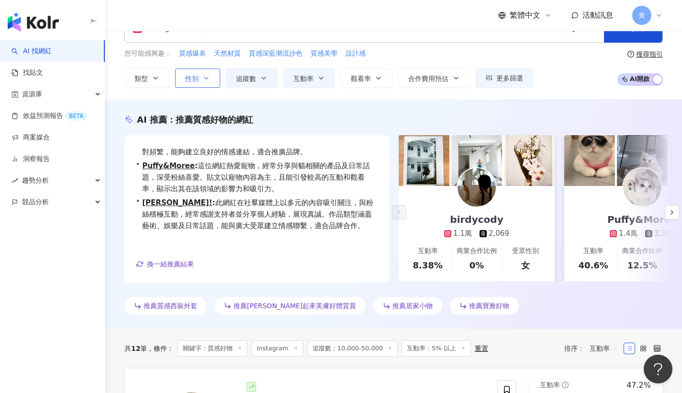
scroll to position [0, 0]
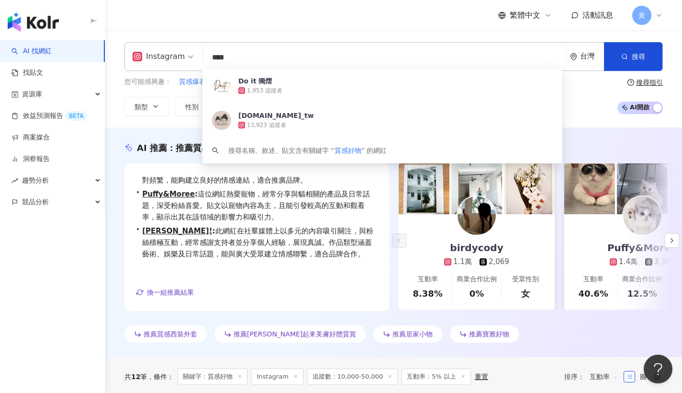
drag, startPoint x: 272, startPoint y: 61, endPoint x: 157, endPoint y: 52, distance: 116.2
click at [159, 52] on div "Instagram **** 台灣 搜尋 814579c9-a40b-4d65-a34e-e48dbb6b7bcc Do it 獨熠 1,953 追蹤者 mo…" at bounding box center [393, 56] width 539 height 29
type input "*"
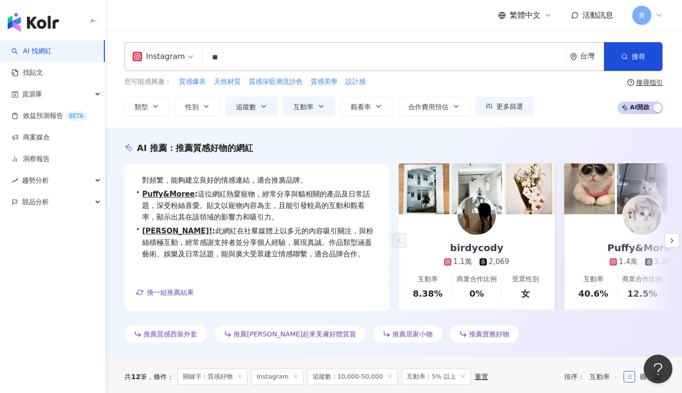
type input "*"
type input "****"
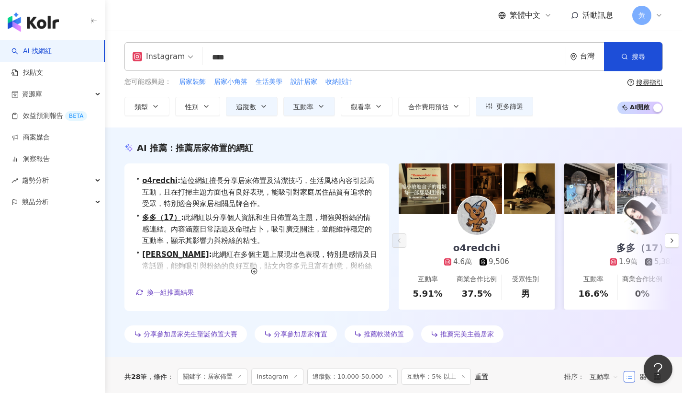
click at [255, 23] on div "繁體中文 活動訊息 黃" at bounding box center [393, 15] width 539 height 31
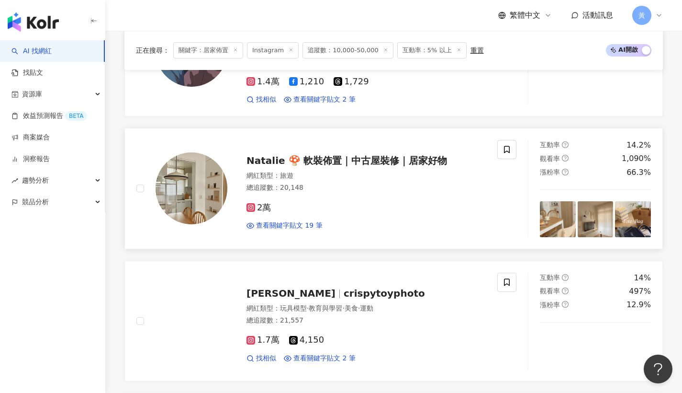
scroll to position [757, 0]
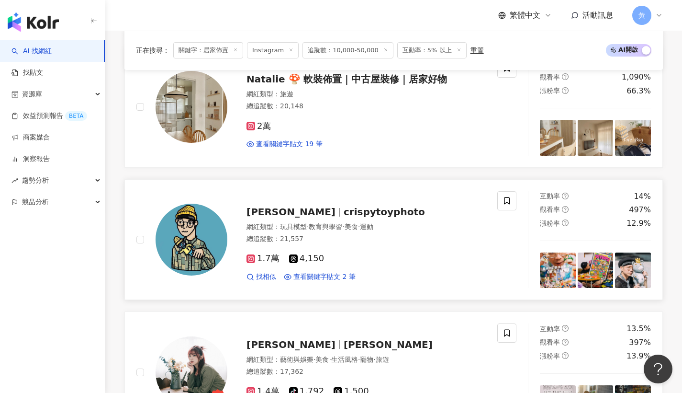
click at [358, 205] on div "王千豪 crispytoyphoto" at bounding box center [366, 211] width 239 height 13
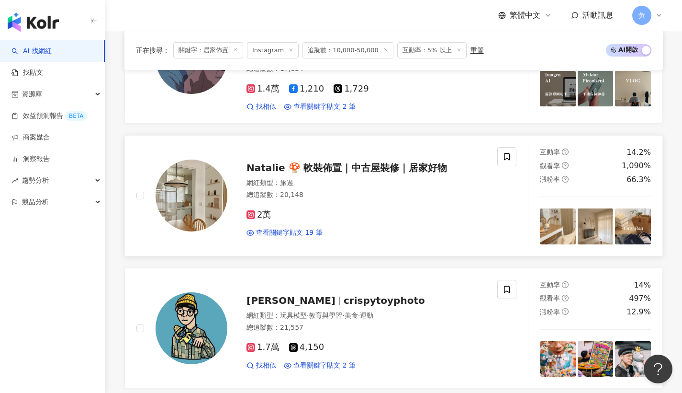
scroll to position [216, 0]
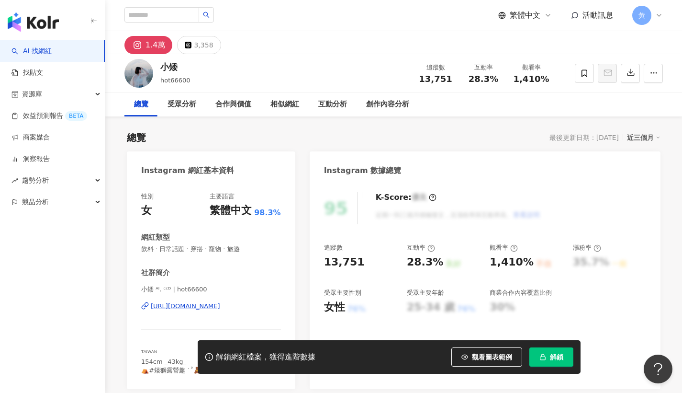
scroll to position [16, 0]
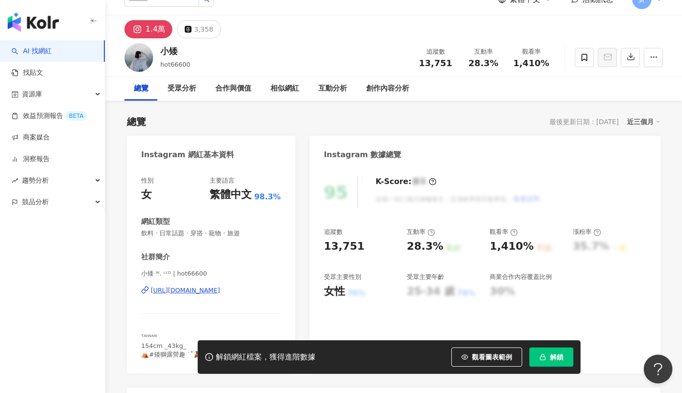
click at [180, 290] on div "https://www.instagram.com/hot66600/" at bounding box center [185, 290] width 69 height 9
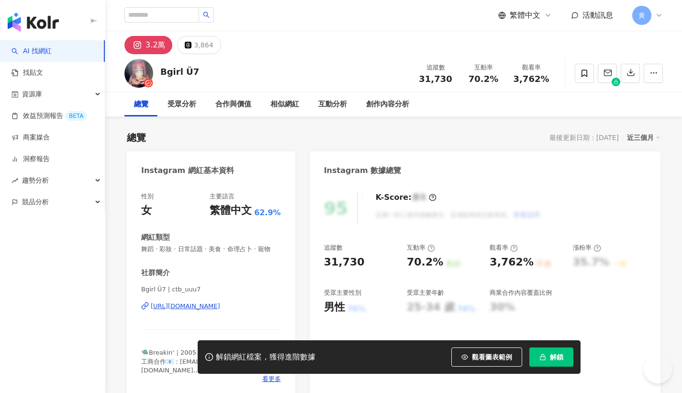
click at [203, 307] on div "https://www.instagram.com/ctb_uuu7/" at bounding box center [185, 306] width 69 height 9
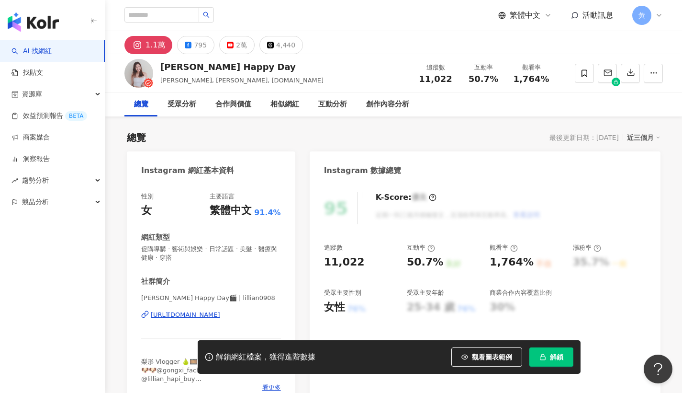
click at [192, 316] on div "[URL][DOMAIN_NAME]" at bounding box center [185, 314] width 69 height 9
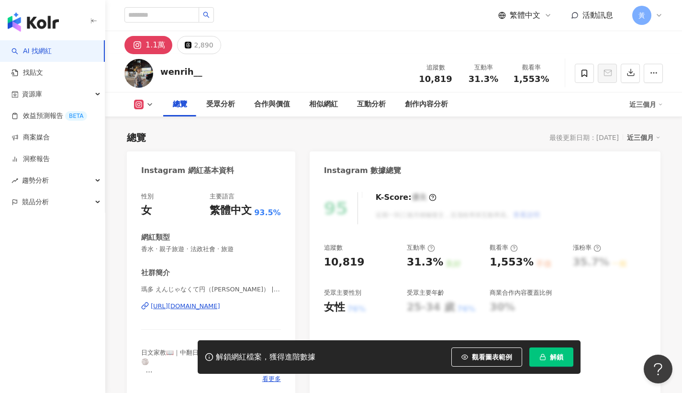
scroll to position [194, 0]
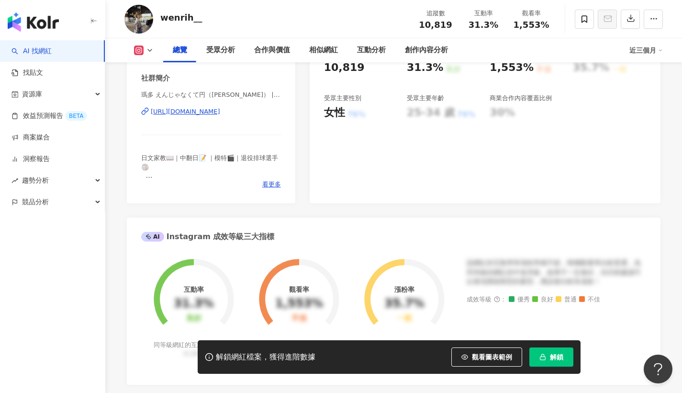
click at [215, 112] on div "[URL][DOMAIN_NAME]" at bounding box center [185, 111] width 69 height 9
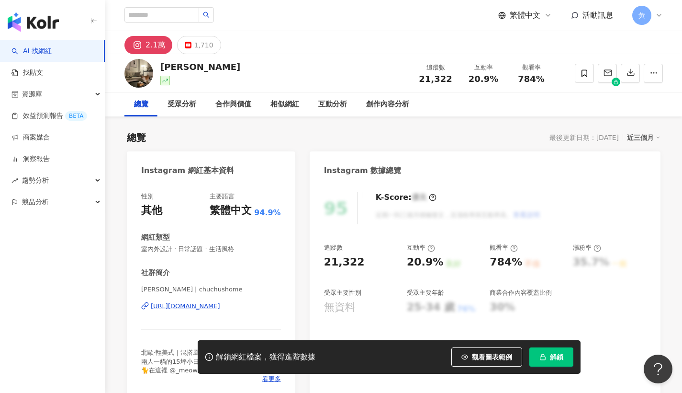
click at [184, 306] on div "[URL][DOMAIN_NAME]" at bounding box center [185, 306] width 69 height 9
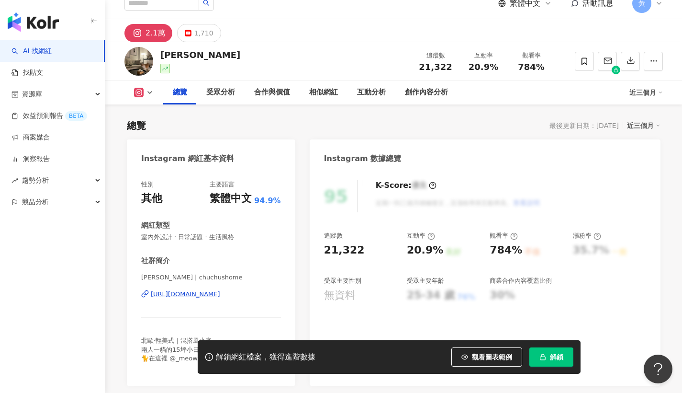
click at [555, 355] on span "解鎖" at bounding box center [556, 357] width 13 height 8
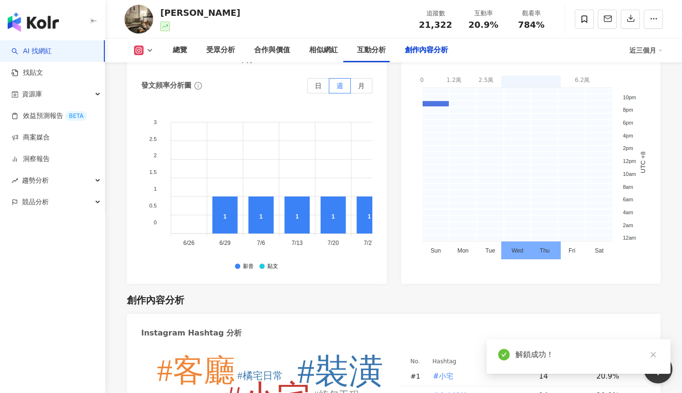
scroll to position [2764, 0]
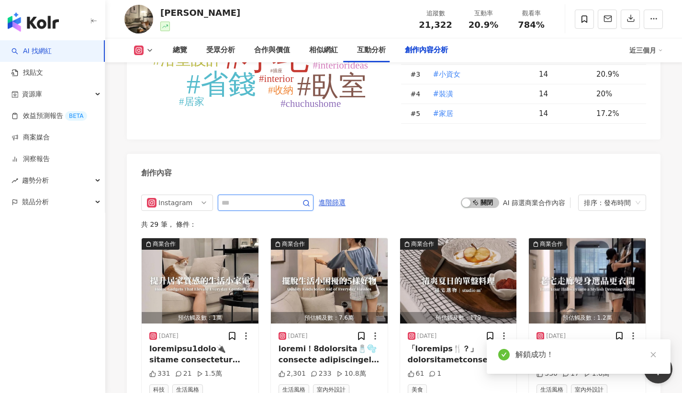
click at [261, 207] on input "text" at bounding box center [255, 202] width 67 height 11
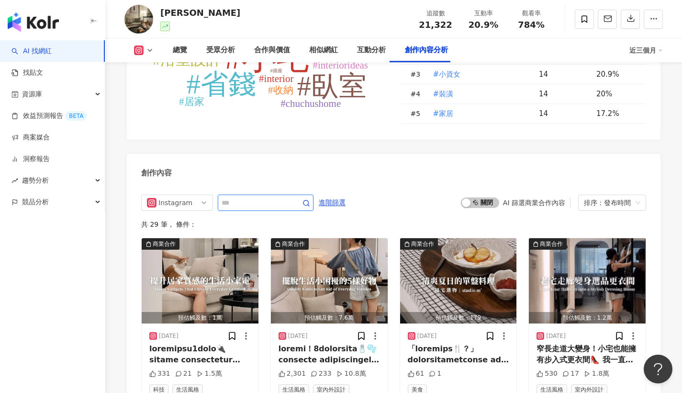
click at [240, 204] on input "text" at bounding box center [255, 202] width 67 height 11
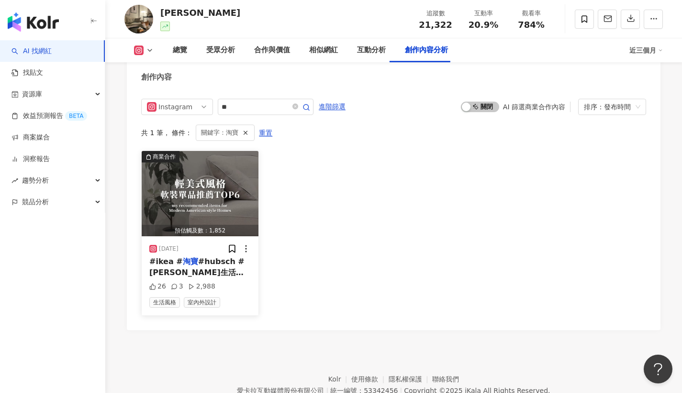
click at [196, 270] on div "#ikea # 淘寶 #hubsch #[PERSON_NAME]生活 #smeg" at bounding box center [200, 267] width 102 height 22
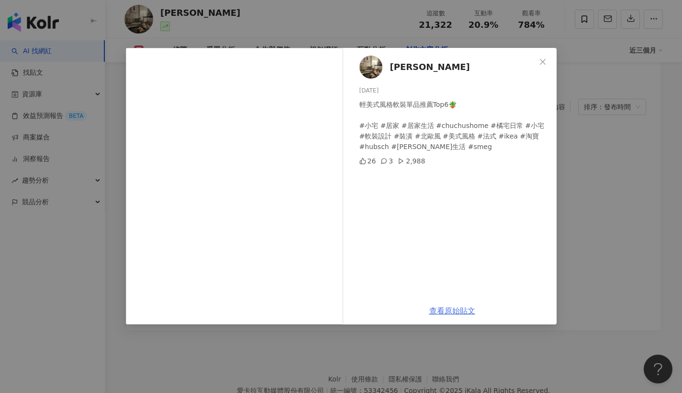
click at [450, 306] on div "查看原始貼文" at bounding box center [452, 310] width 209 height 27
click at [450, 308] on link "查看原始貼文" at bounding box center [452, 310] width 46 height 9
click at [590, 196] on div "橘宅日常 chuchushome 2025/4/9 輕美式風格軟裝單品推薦Top6🪴 #小宅 #居家 #居家生活 #chuchushome #橘宅日常 #小宅…" at bounding box center [341, 196] width 682 height 393
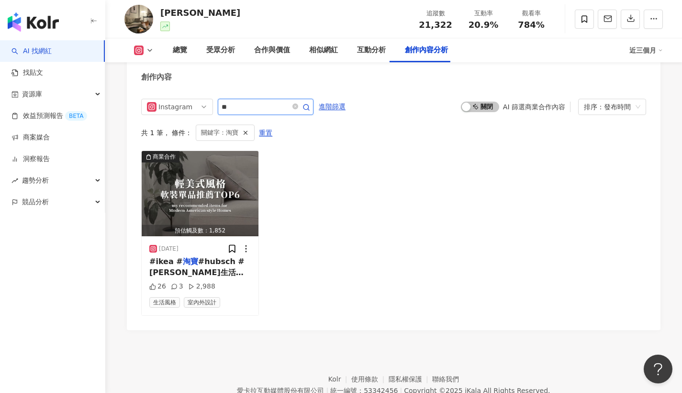
drag, startPoint x: 237, startPoint y: 113, endPoint x: 219, endPoint y: 112, distance: 17.8
click at [219, 112] on span "**" at bounding box center [266, 107] width 96 height 16
click at [256, 109] on input "****" at bounding box center [255, 106] width 67 height 11
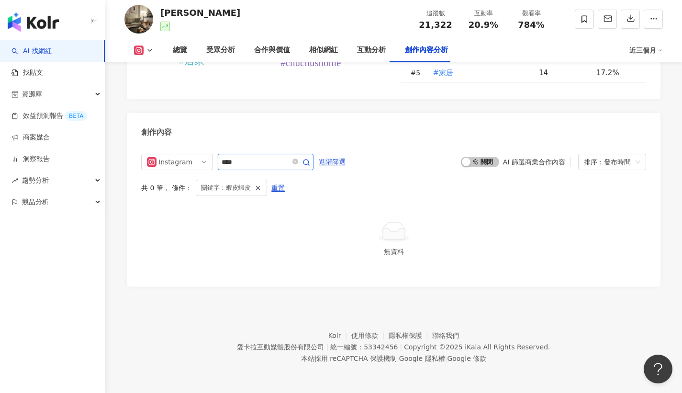
scroll to position [2809, 0]
drag, startPoint x: 236, startPoint y: 159, endPoint x: 186, endPoint y: 164, distance: 50.0
click at [185, 163] on div "Instagram **" at bounding box center [227, 162] width 172 height 16
paste input "*"
type input "***"
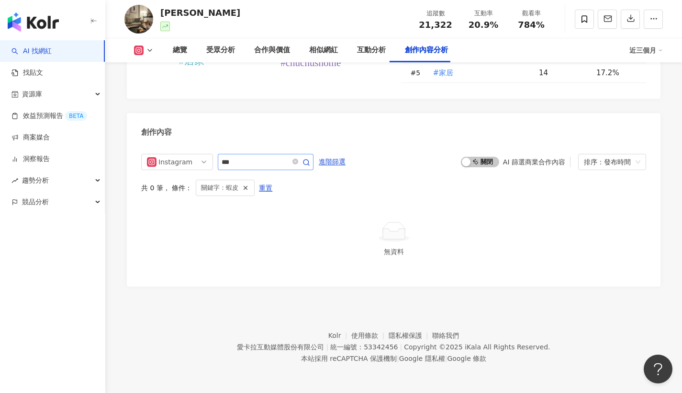
click at [310, 161] on icon "button" at bounding box center [307, 162] width 8 height 8
drag, startPoint x: 468, startPoint y: 22, endPoint x: 498, endPoint y: 25, distance: 30.8
click at [498, 25] on div "20.9%" at bounding box center [483, 25] width 36 height 10
copy span "20.9%"
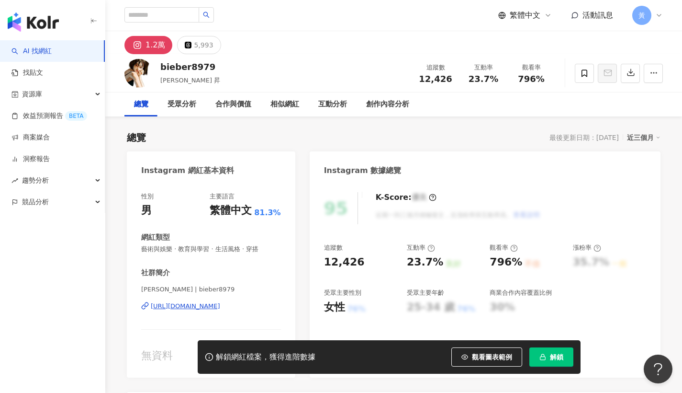
click at [203, 307] on div "[URL][DOMAIN_NAME]" at bounding box center [185, 306] width 69 height 9
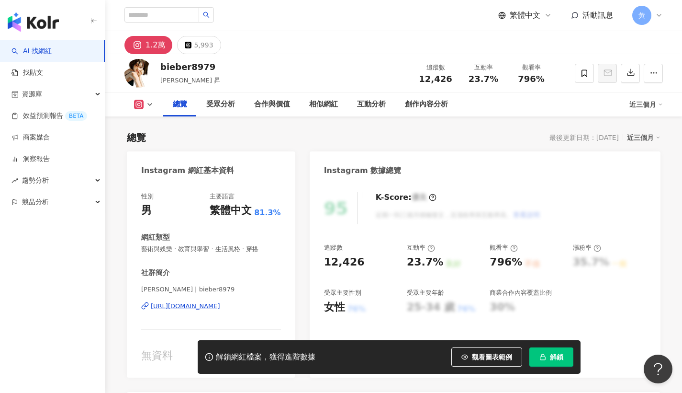
scroll to position [239, 0]
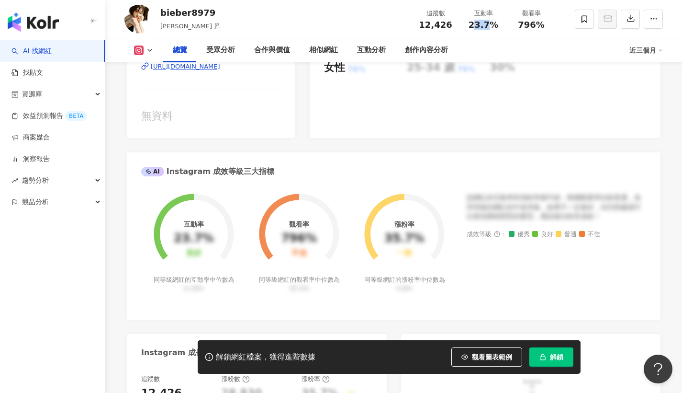
drag, startPoint x: 474, startPoint y: 23, endPoint x: 491, endPoint y: 26, distance: 17.4
click at [491, 26] on span "23.7%" at bounding box center [484, 25] width 30 height 10
drag, startPoint x: 470, startPoint y: 25, endPoint x: 497, endPoint y: 25, distance: 27.3
click at [497, 25] on div "23.7%" at bounding box center [483, 25] width 36 height 10
copy span "23.7%"
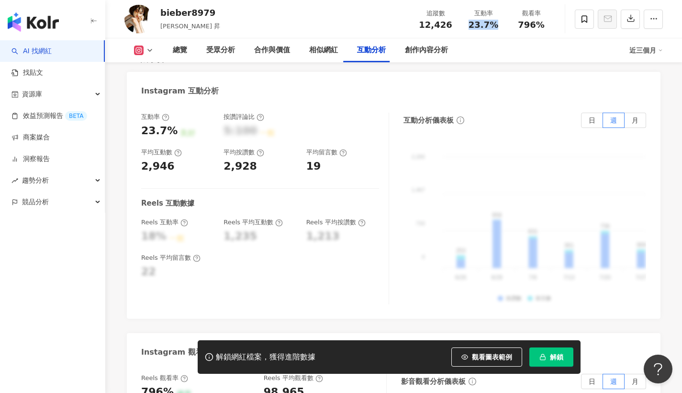
scroll to position [1951, 0]
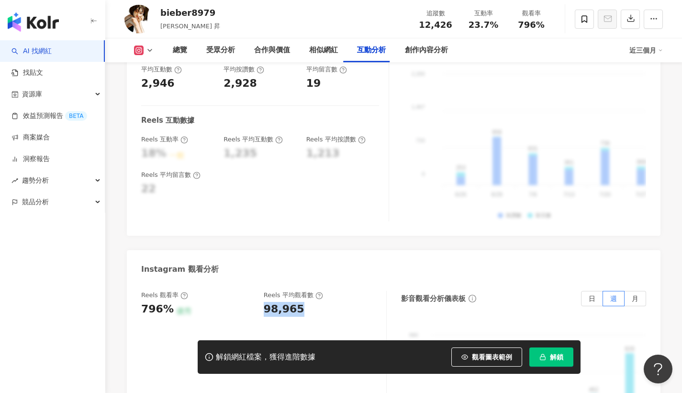
drag, startPoint x: 262, startPoint y: 292, endPoint x: 302, endPoint y: 293, distance: 40.2
click at [302, 293] on div "Reels 觀看率 796% 優秀 Reels 平均觀看數 98,965" at bounding box center [259, 304] width 236 height 26
copy div "98,965"
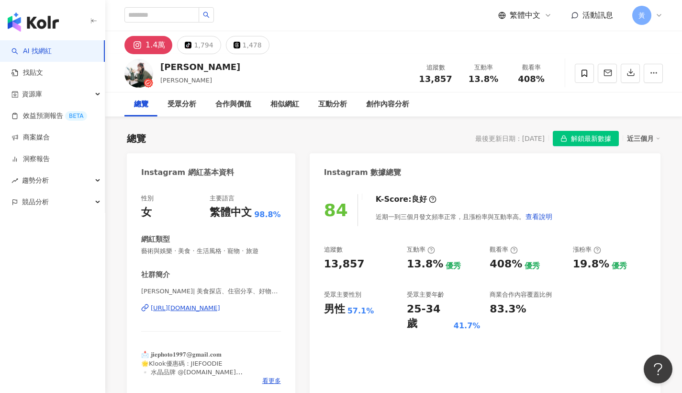
click at [220, 310] on div "https://www.instagram.com/_jiefoodie/" at bounding box center [185, 308] width 69 height 9
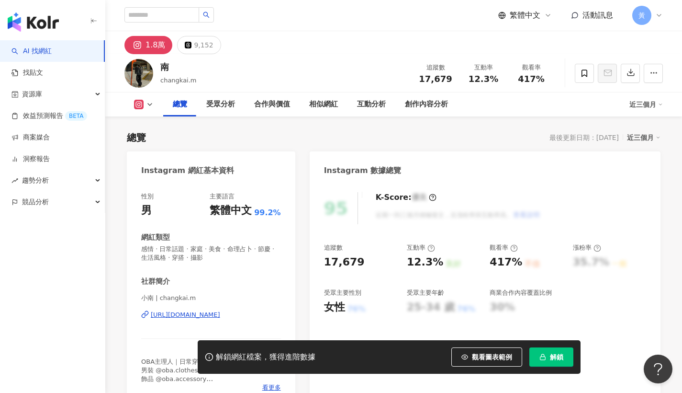
click at [181, 316] on div "[URL][DOMAIN_NAME]" at bounding box center [185, 314] width 69 height 9
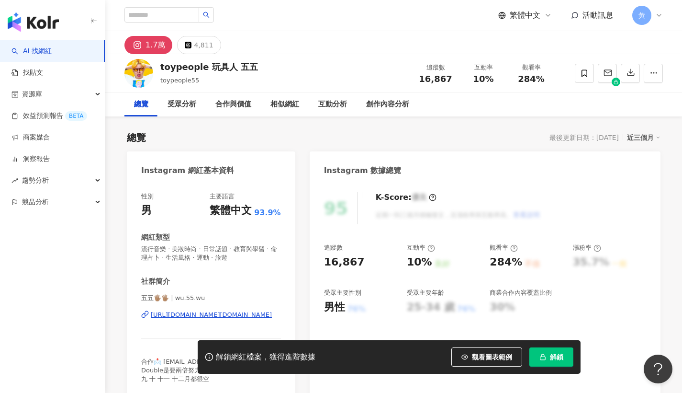
click at [205, 315] on div "https://www.instagram.com/wu.55.wu/" at bounding box center [211, 314] width 121 height 9
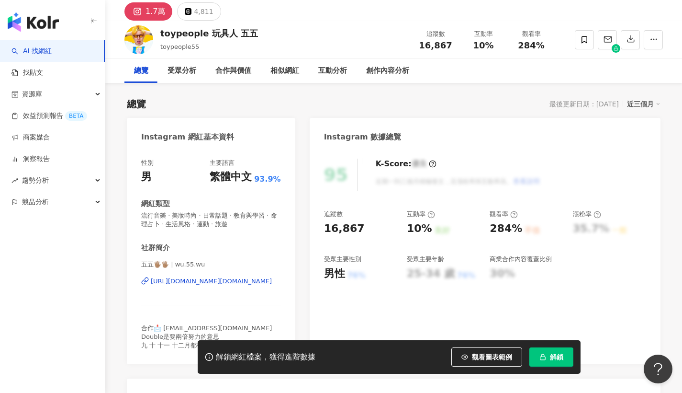
scroll to position [35, 0]
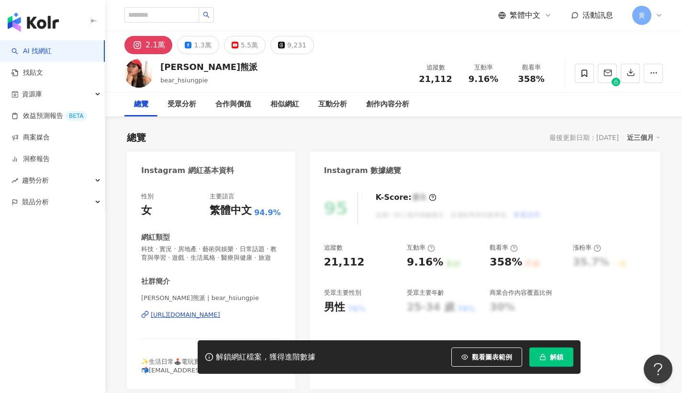
click at [205, 315] on div "https://www.instagram.com/bear_hsiungpie/" at bounding box center [185, 314] width 69 height 9
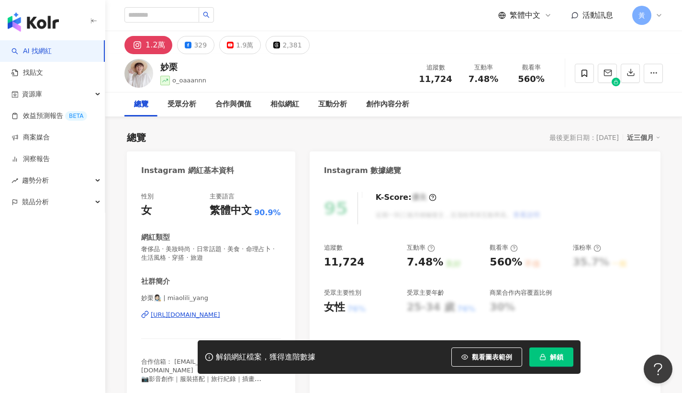
click at [210, 316] on div "[URL][DOMAIN_NAME]" at bounding box center [185, 314] width 69 height 9
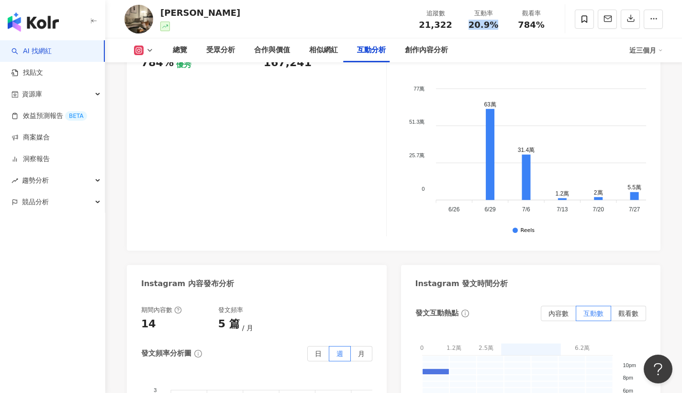
scroll to position [2067, 0]
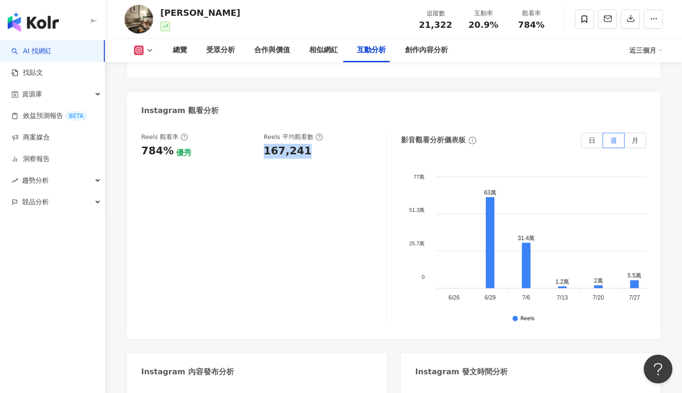
drag, startPoint x: 260, startPoint y: 149, endPoint x: 311, endPoint y: 142, distance: 50.9
click at [322, 146] on div "Reels 觀看率 784% 優秀 Reels 平均觀看數 167,241" at bounding box center [259, 146] width 236 height 26
copy div "167,241"
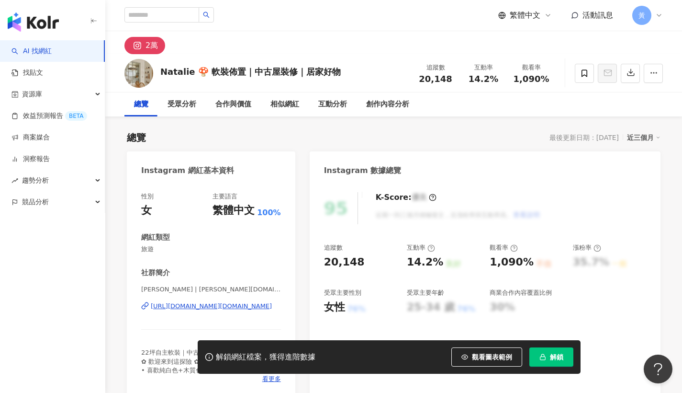
click at [202, 305] on div "https://www.instagram.com/natalie.home.life/" at bounding box center [211, 306] width 121 height 9
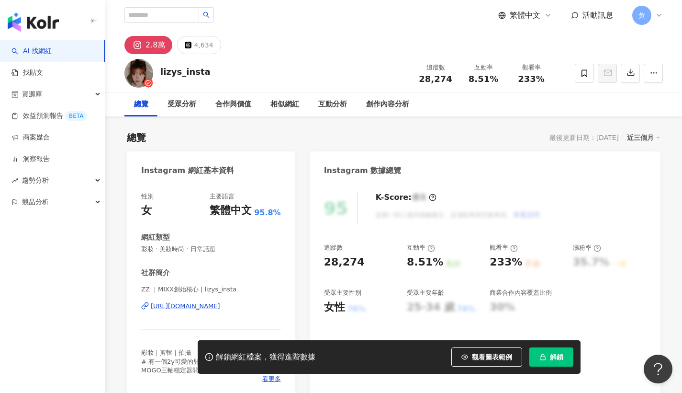
scroll to position [116, 0]
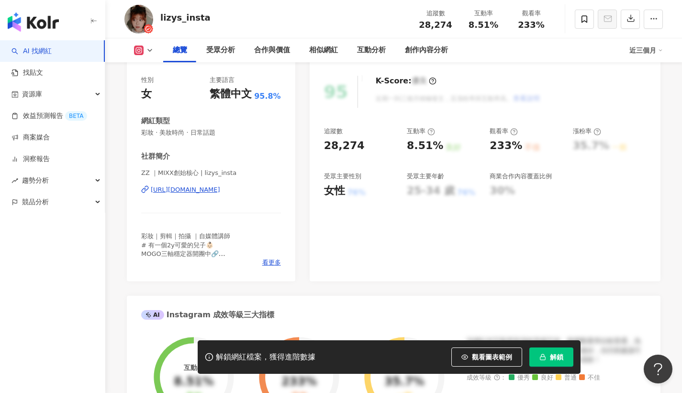
click at [220, 191] on div "https://www.instagram.com/lizys_insta/" at bounding box center [185, 189] width 69 height 9
